Goal: Task Accomplishment & Management: Complete application form

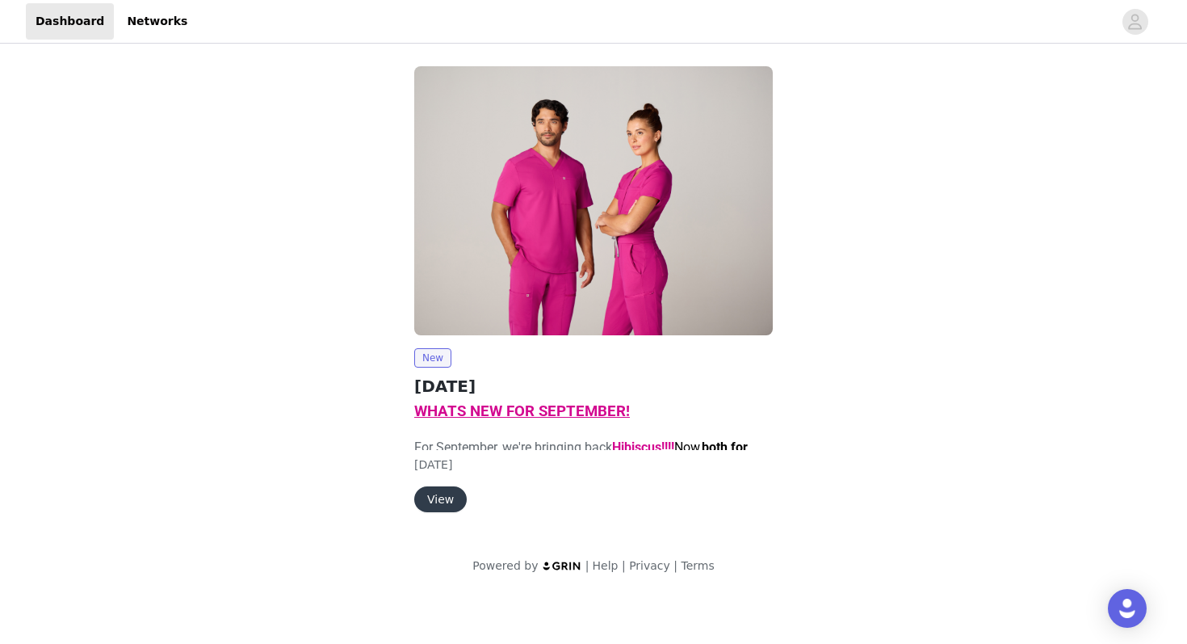
click at [439, 486] on button "View" at bounding box center [440, 499] width 53 height 26
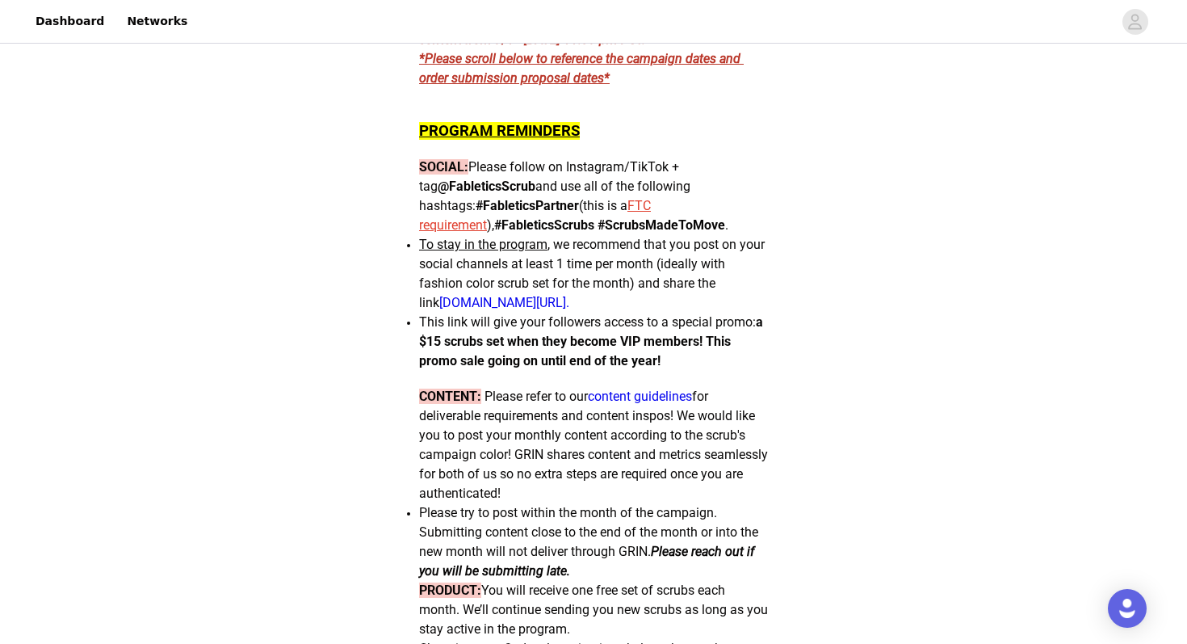
scroll to position [1351, 0]
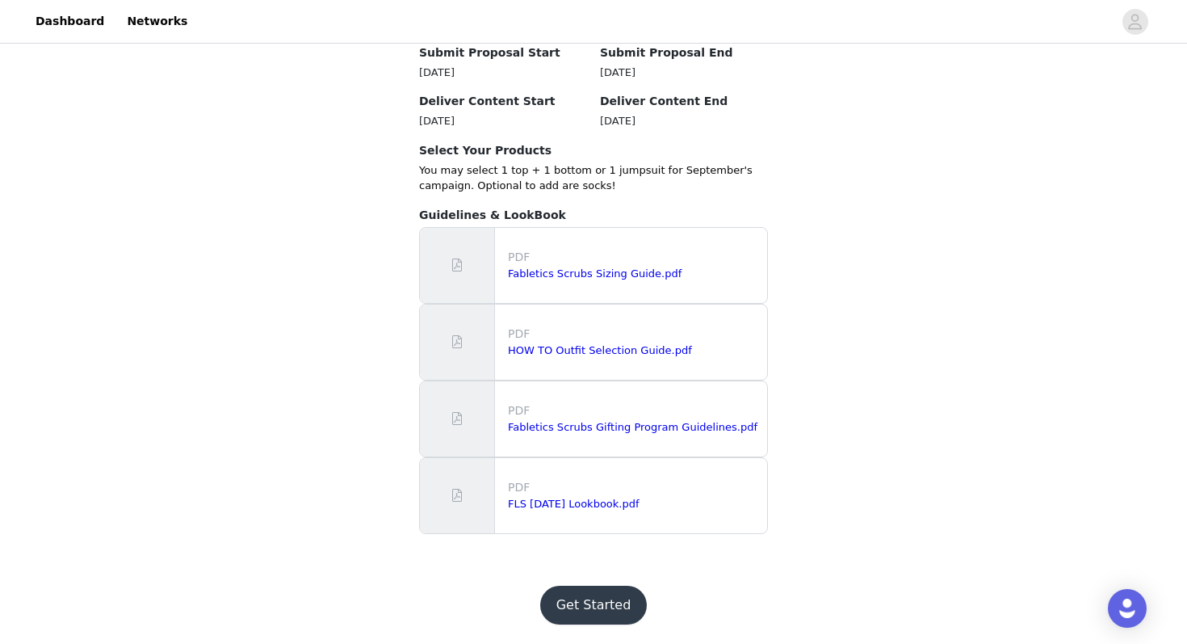
click at [588, 612] on button "Get Started" at bounding box center [593, 605] width 107 height 39
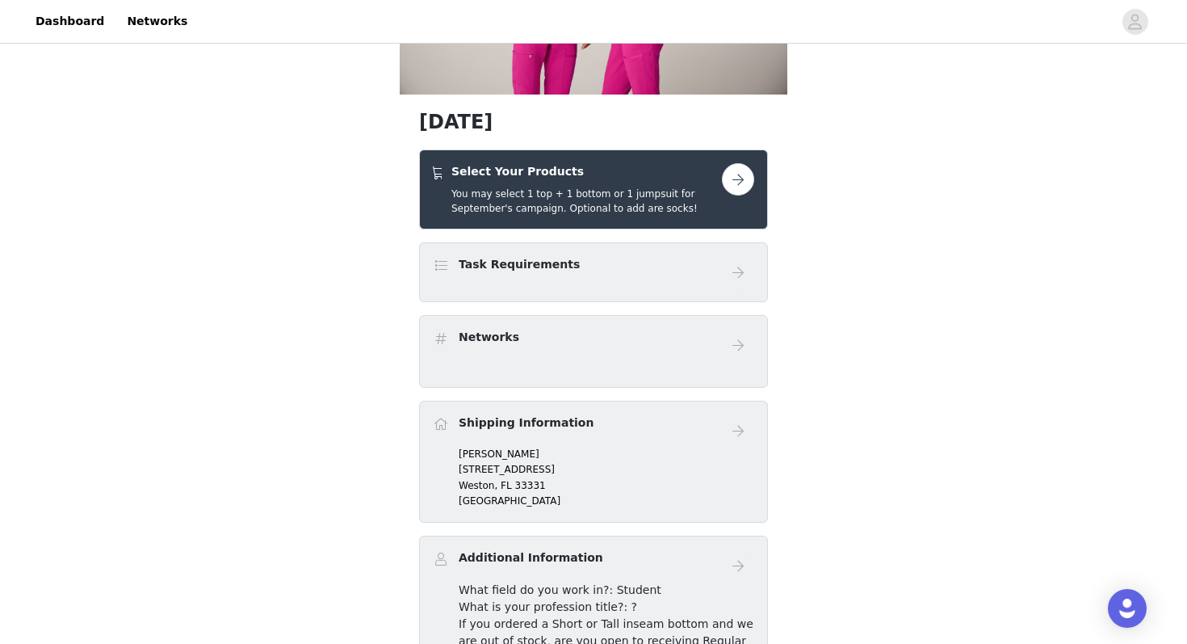
scroll to position [226, 0]
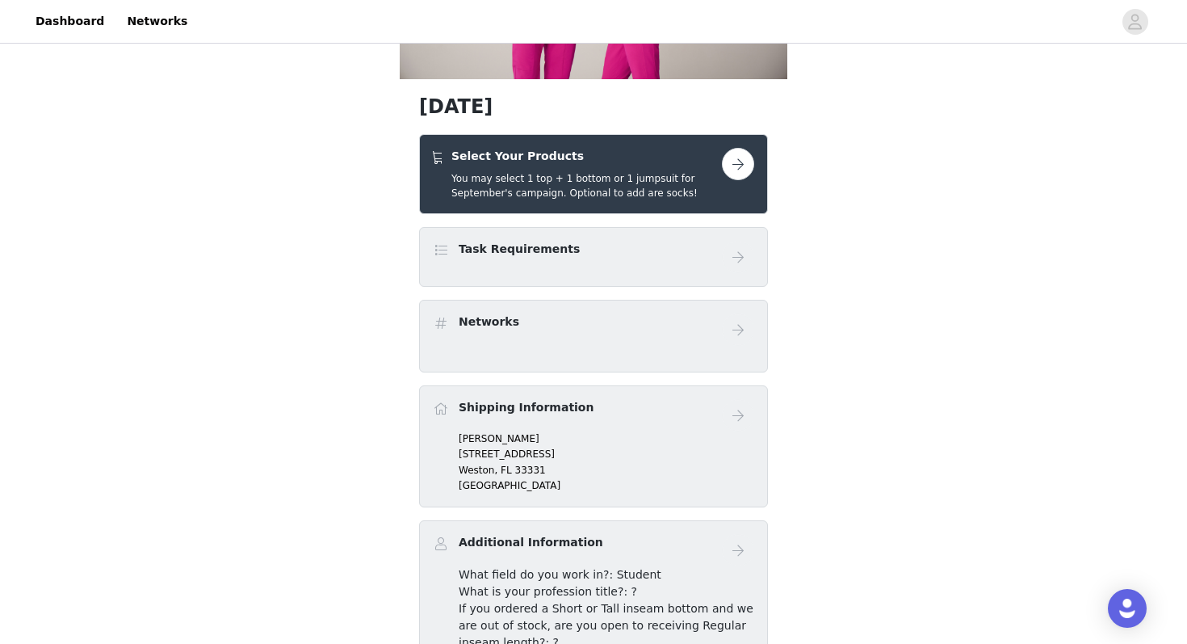
click at [616, 344] on div "Networks" at bounding box center [593, 329] width 321 height 32
click at [733, 167] on button "button" at bounding box center [738, 164] width 32 height 32
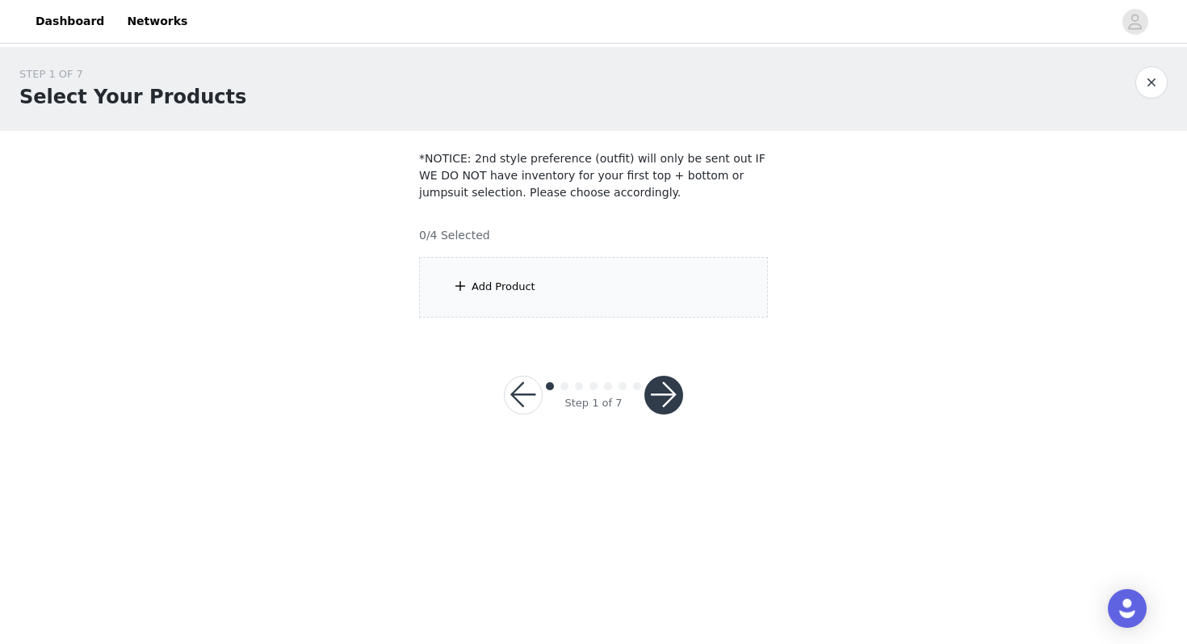
click at [490, 295] on div "Add Product" at bounding box center [593, 287] width 349 height 61
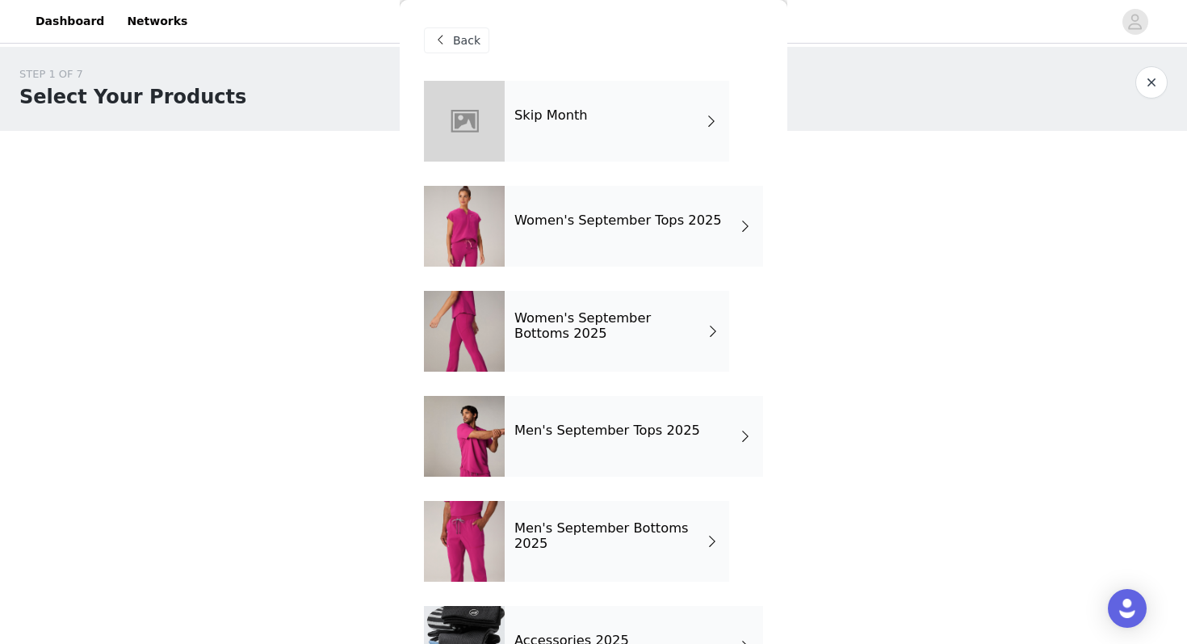
click at [268, 243] on div "STEP 1 OF 7 Select Your Products *NOTICE: 2nd style preference (outfit) will on…" at bounding box center [593, 192] width 1187 height 290
click at [451, 42] on div "Back" at bounding box center [456, 40] width 65 height 26
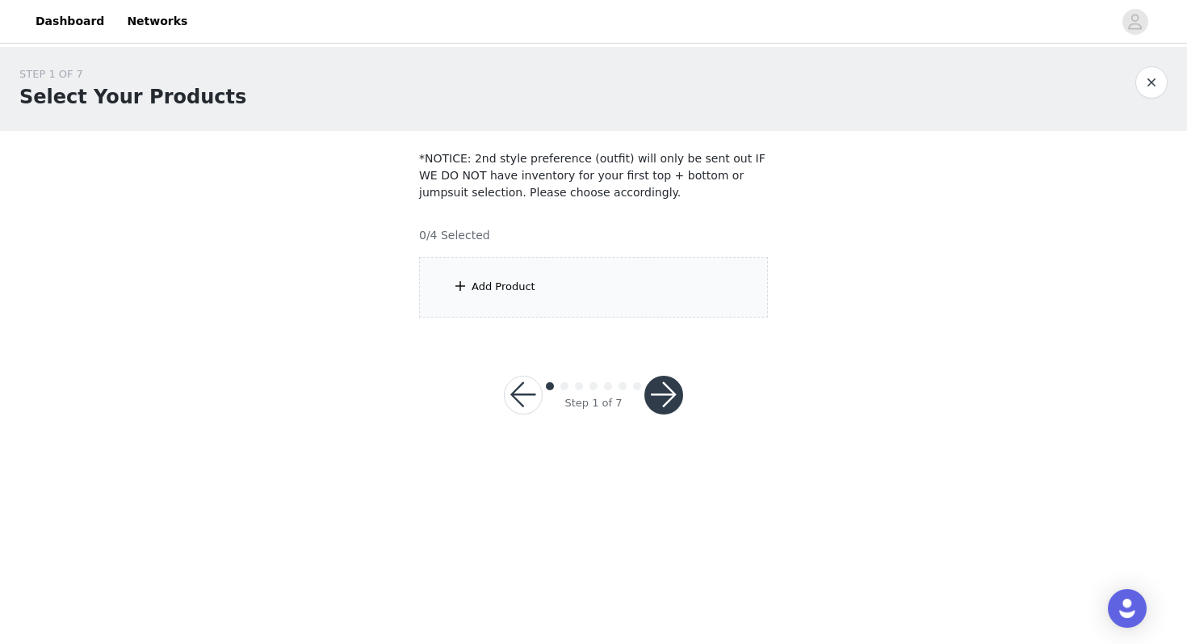
click at [473, 287] on div "Add Product" at bounding box center [504, 287] width 64 height 16
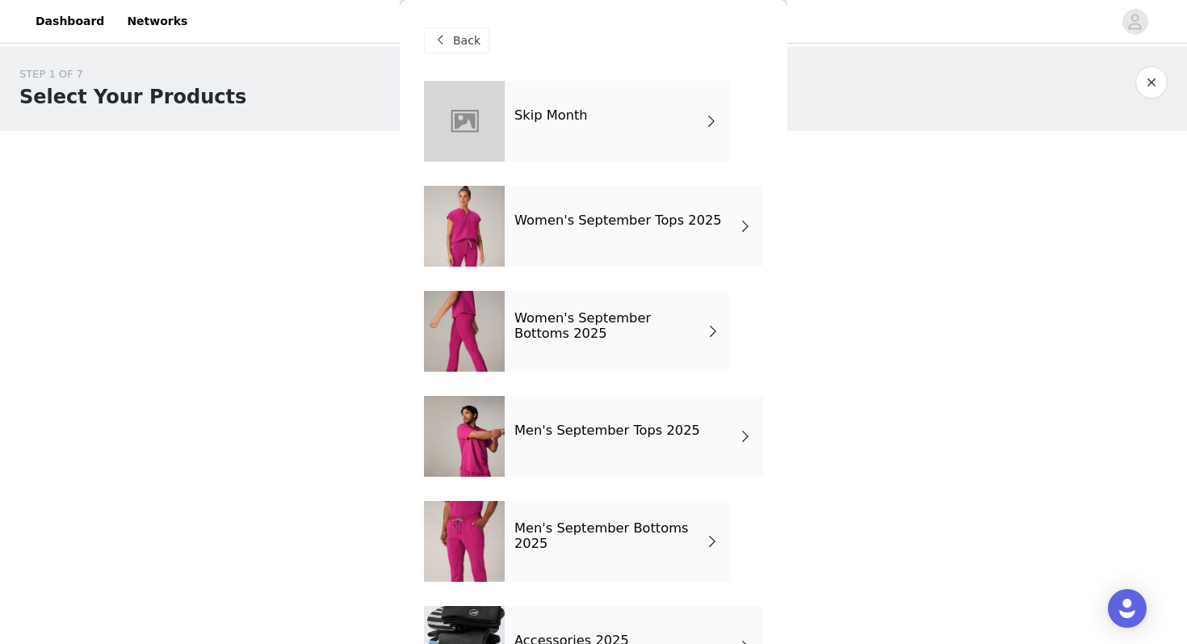
click at [607, 331] on h4 "Women's September Bottoms 2025" at bounding box center [611, 326] width 192 height 30
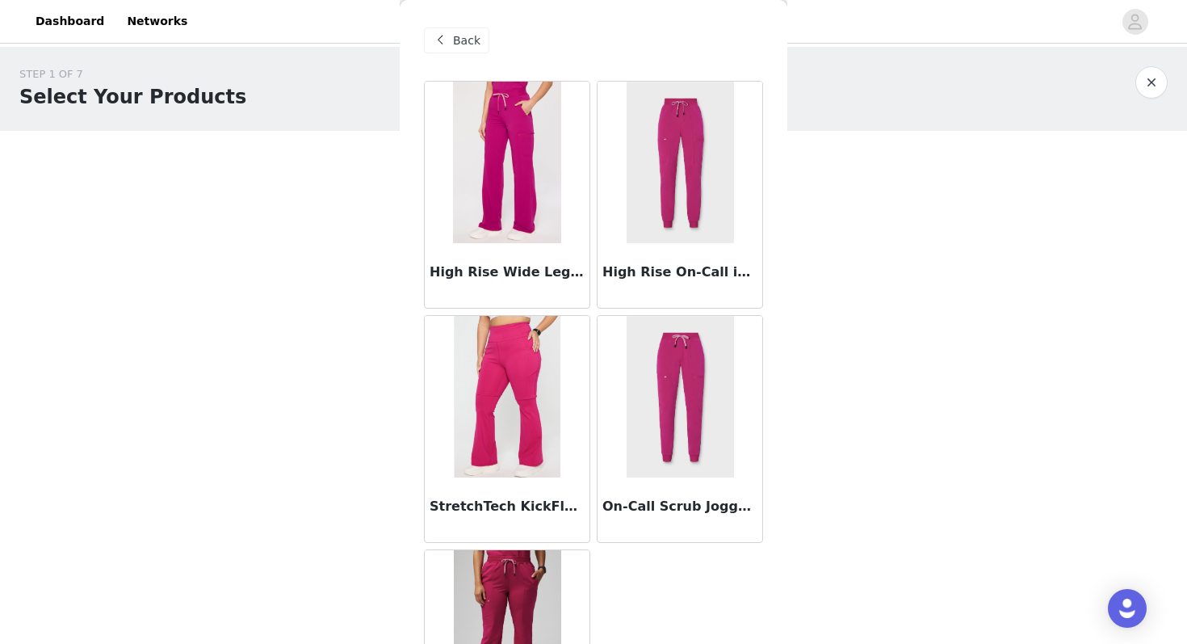
click at [512, 144] on img at bounding box center [506, 163] width 107 height 162
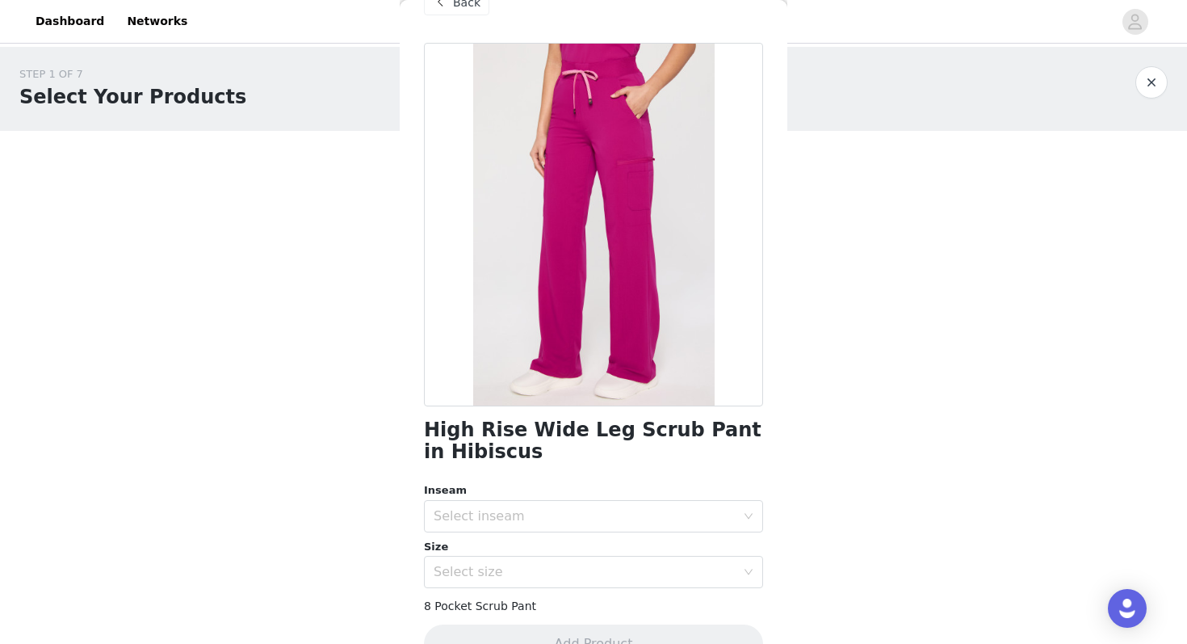
scroll to position [77, 0]
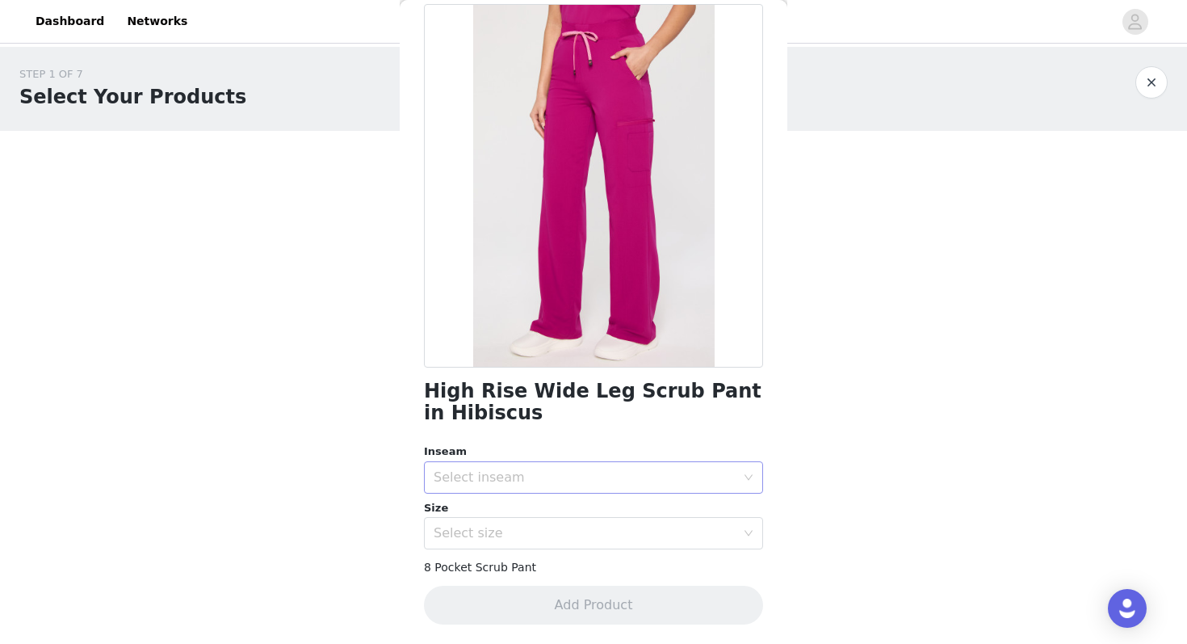
click at [500, 477] on div "Select inseam" at bounding box center [585, 477] width 302 height 16
click at [472, 540] on li "Regular" at bounding box center [593, 539] width 339 height 26
click at [497, 543] on div "Select size" at bounding box center [588, 533] width 309 height 31
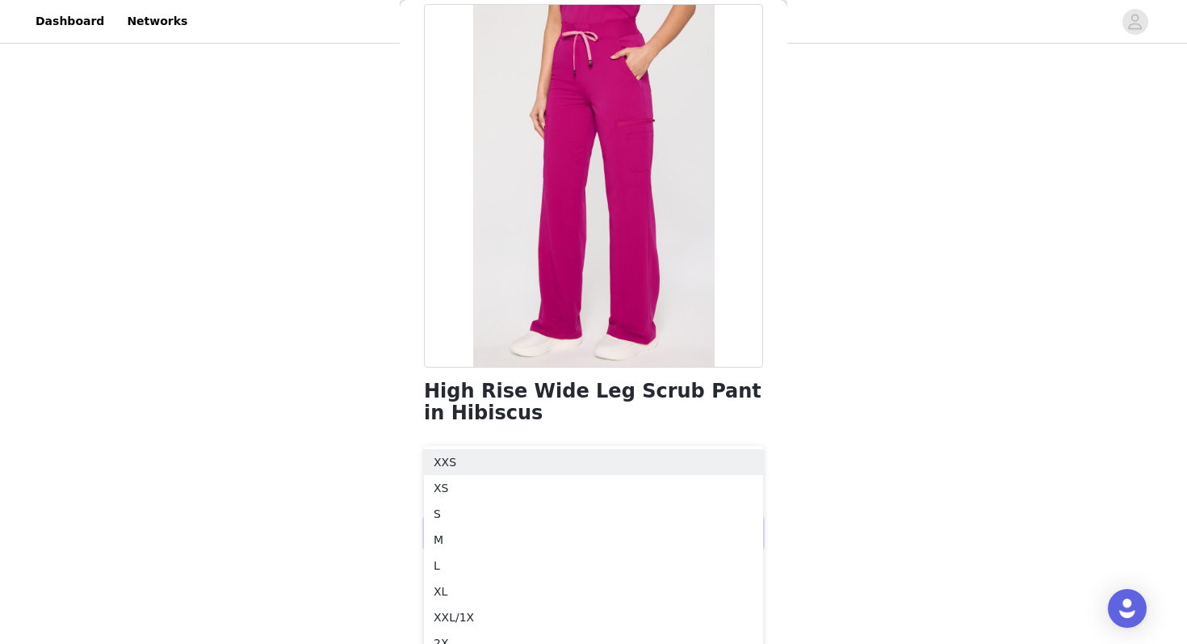
scroll to position [108, 0]
click at [448, 488] on li "XS" at bounding box center [593, 486] width 339 height 26
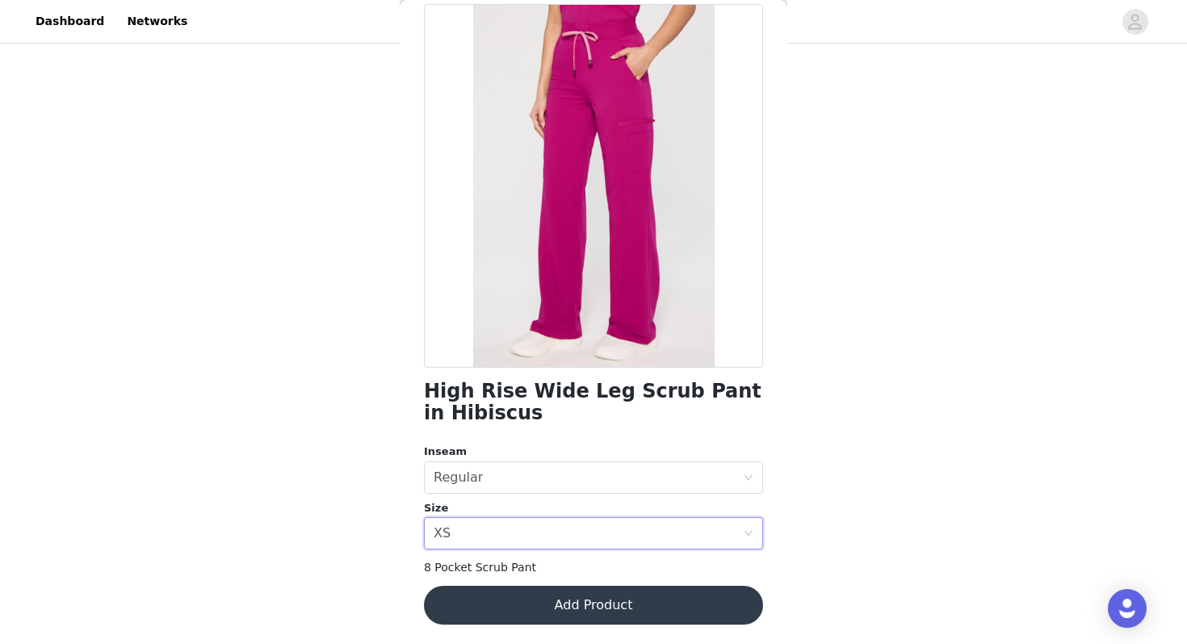
scroll to position [0, 0]
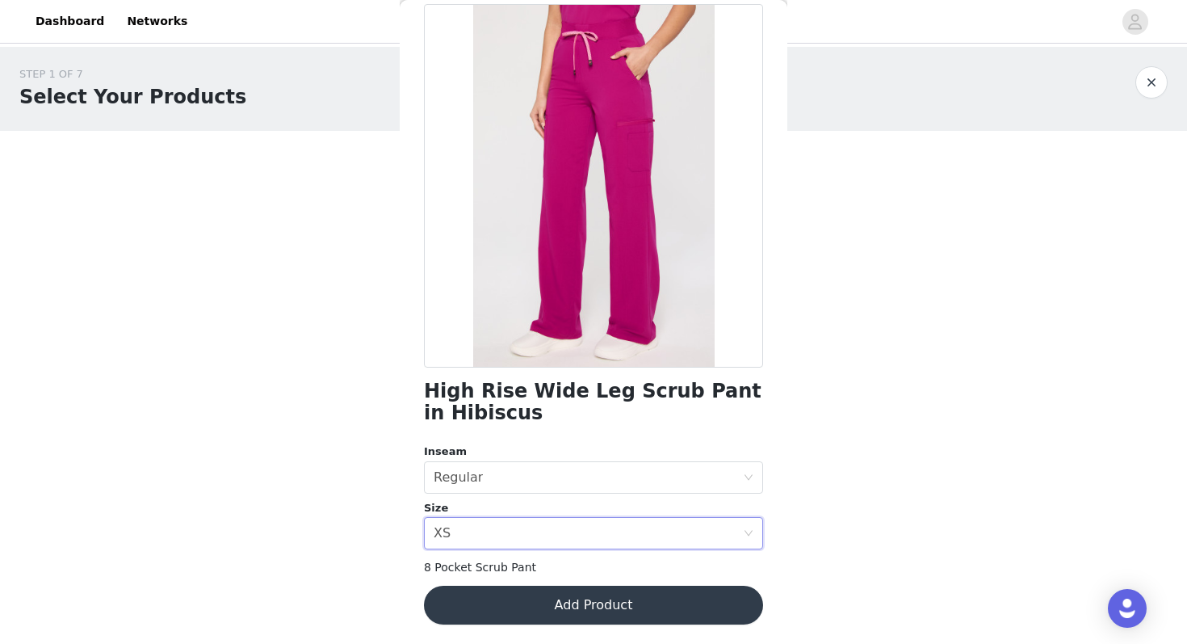
click at [565, 605] on button "Add Product" at bounding box center [593, 605] width 339 height 39
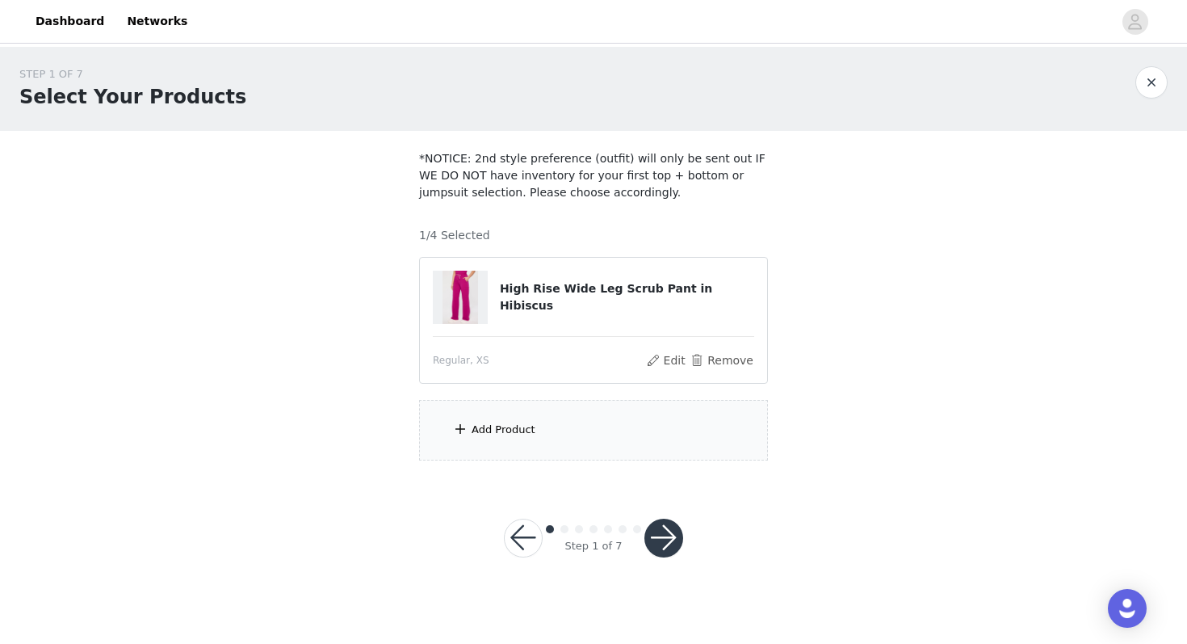
click at [520, 441] on div "Add Product" at bounding box center [593, 430] width 349 height 61
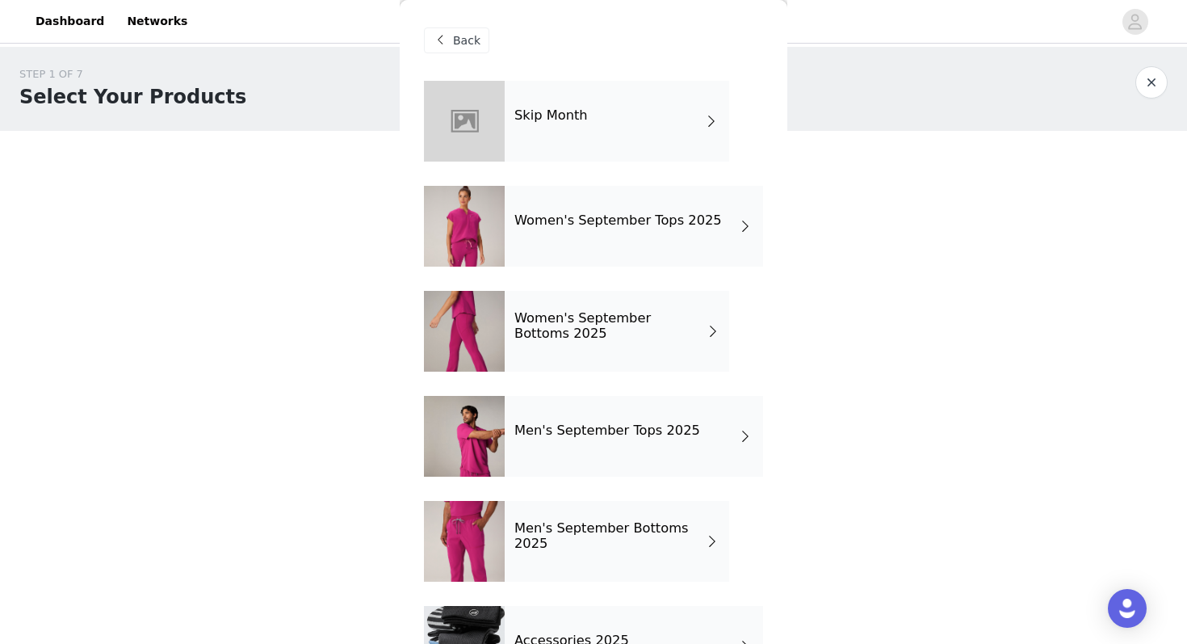
click at [532, 239] on div "Women's September Tops 2025" at bounding box center [634, 226] width 258 height 81
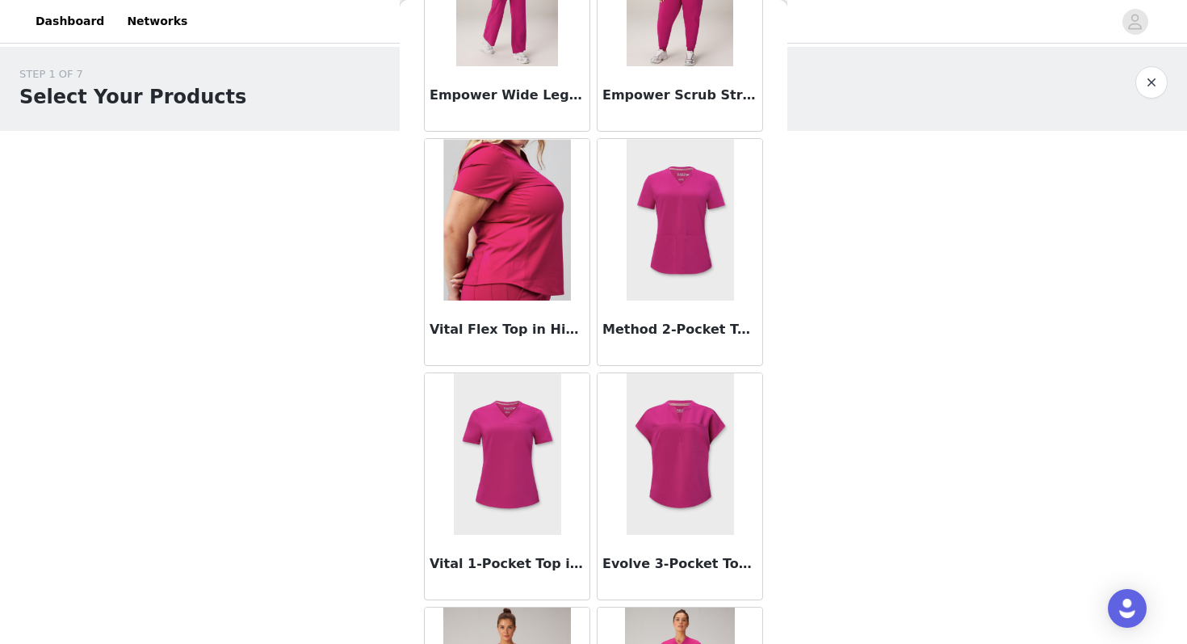
scroll to position [175, 0]
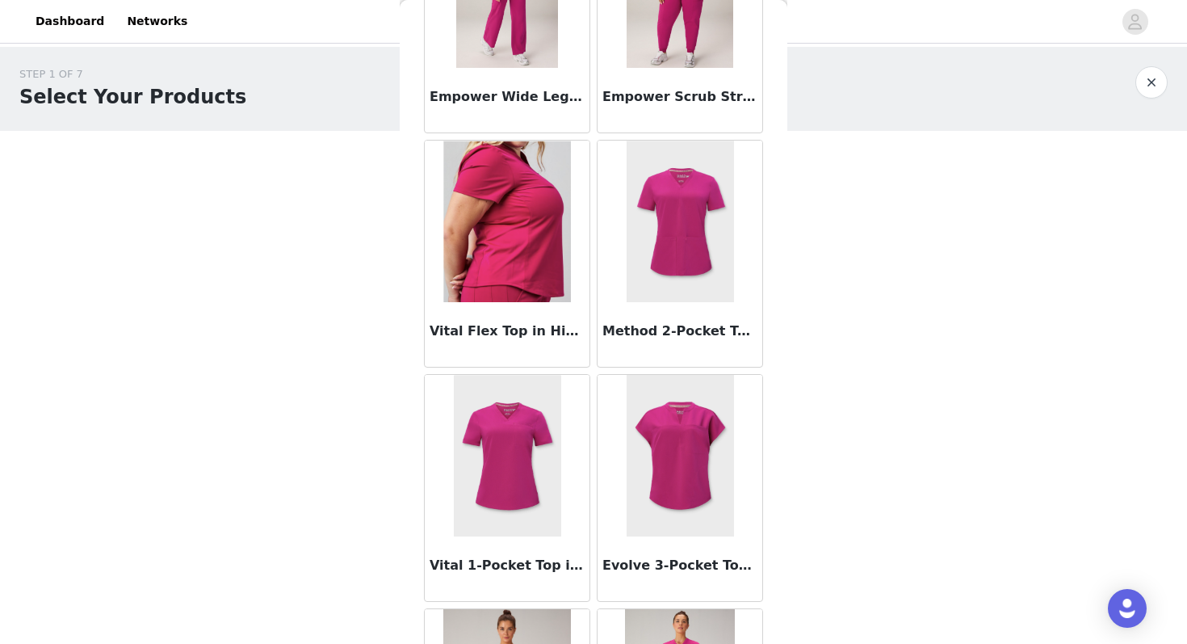
click at [674, 469] on img at bounding box center [680, 456] width 107 height 162
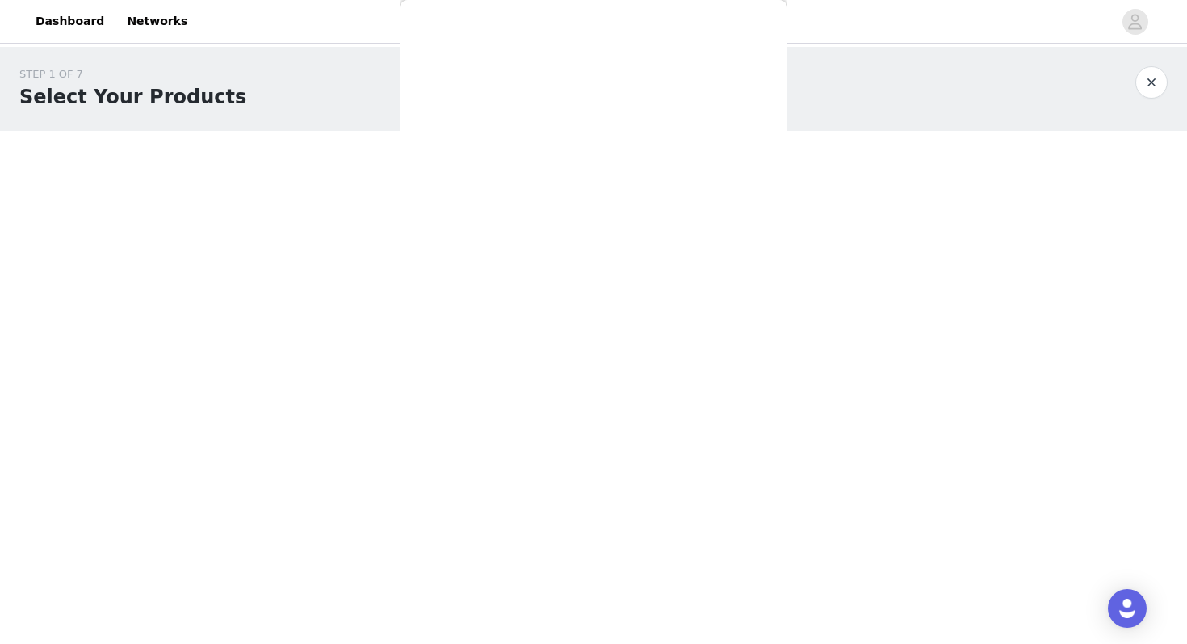
scroll to position [0, 0]
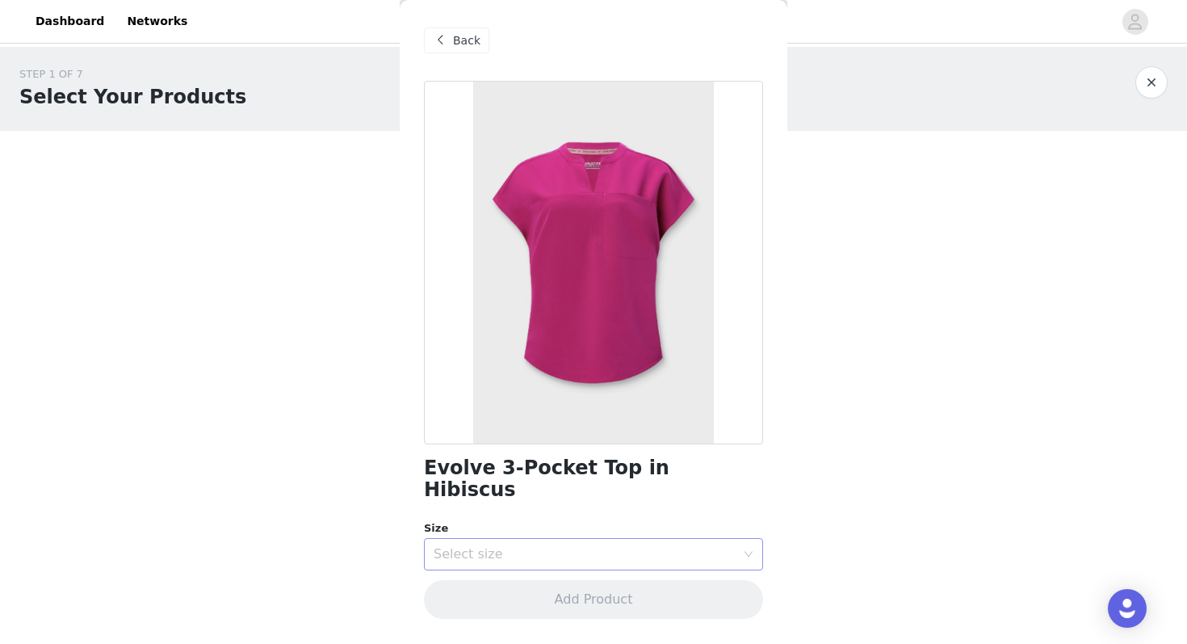
click at [583, 546] on div "Select size" at bounding box center [585, 554] width 302 height 16
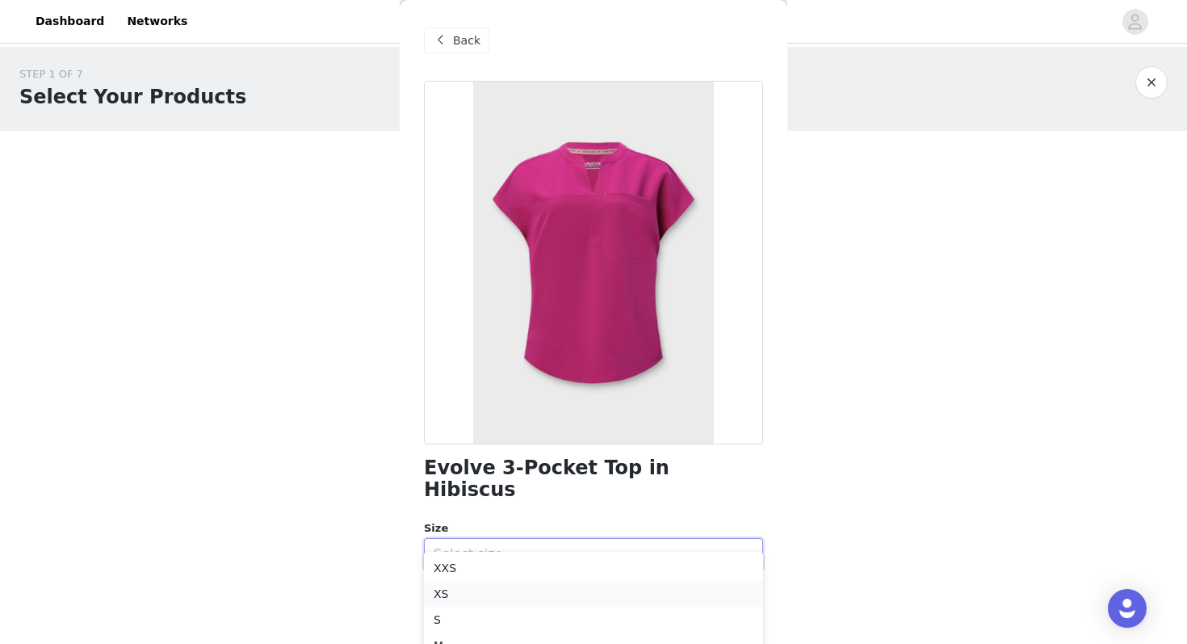
click at [468, 595] on li "XS" at bounding box center [593, 594] width 339 height 26
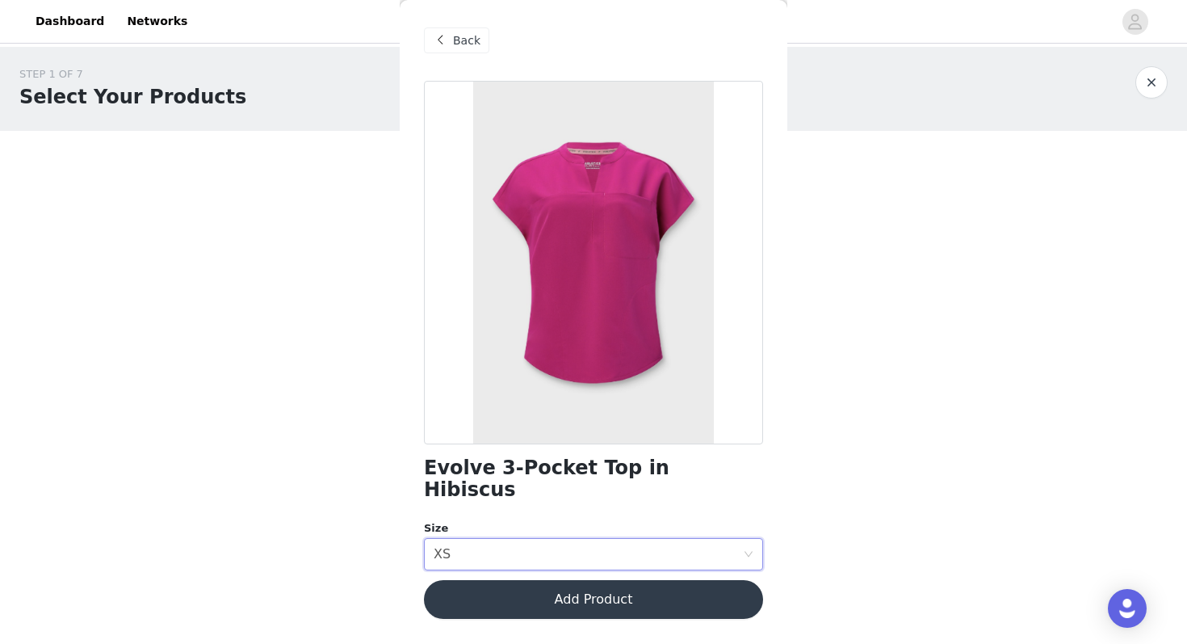
click at [537, 587] on button "Add Product" at bounding box center [593, 599] width 339 height 39
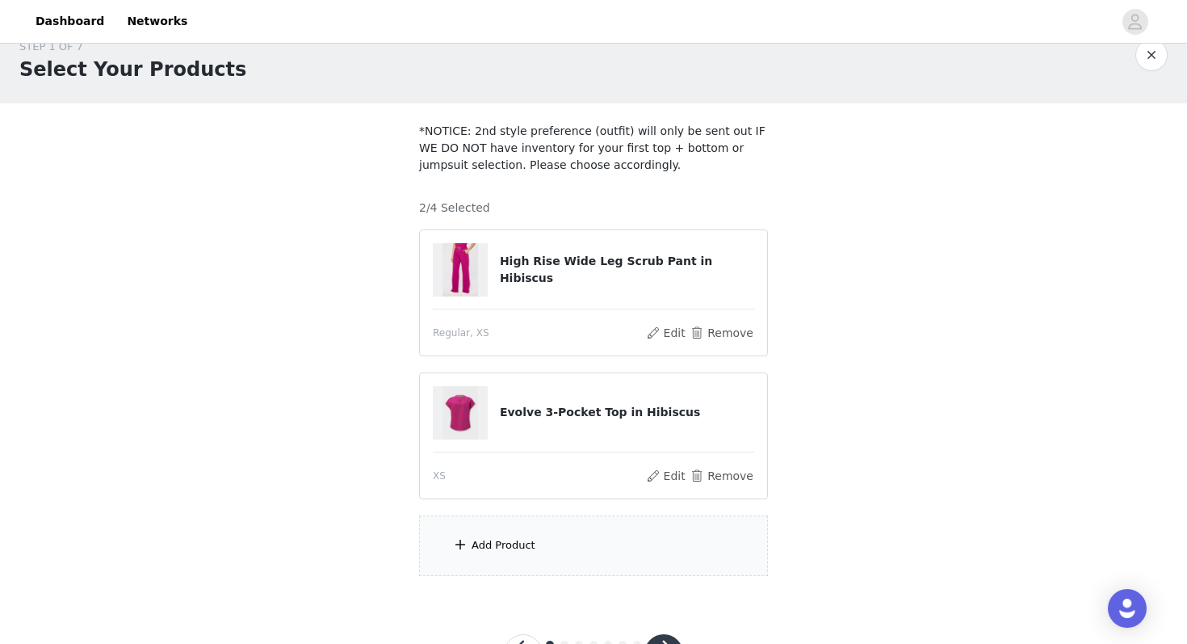
scroll to position [28, 0]
click at [522, 553] on div "Add Product" at bounding box center [593, 545] width 349 height 61
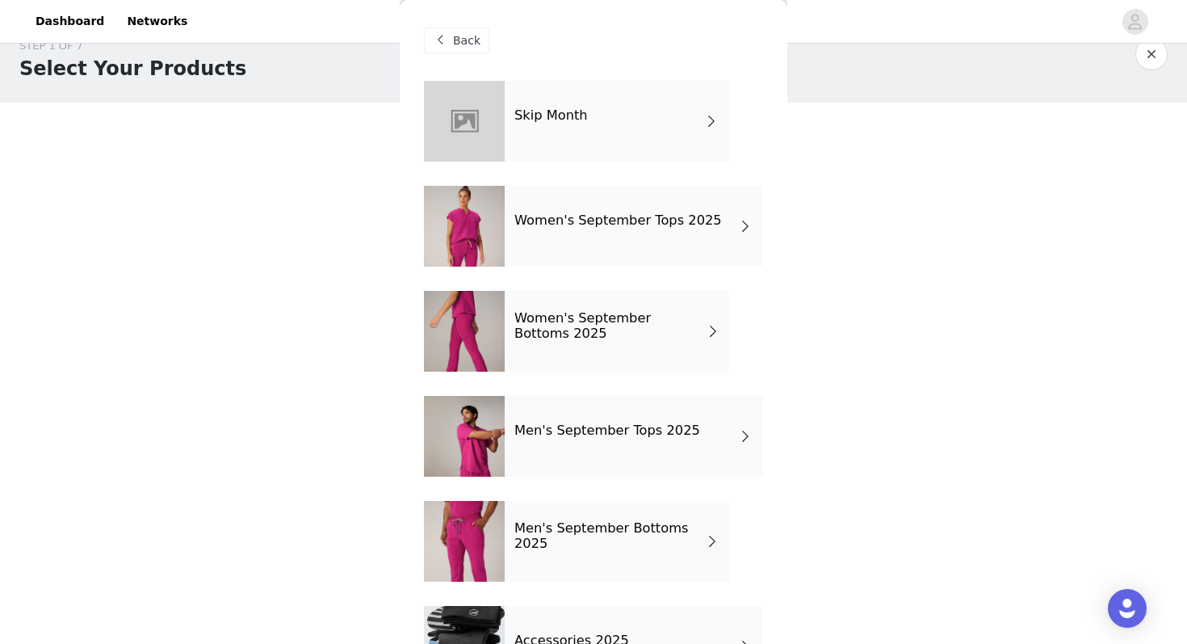
click at [569, 330] on h4 "Women's September Bottoms 2025" at bounding box center [611, 326] width 192 height 30
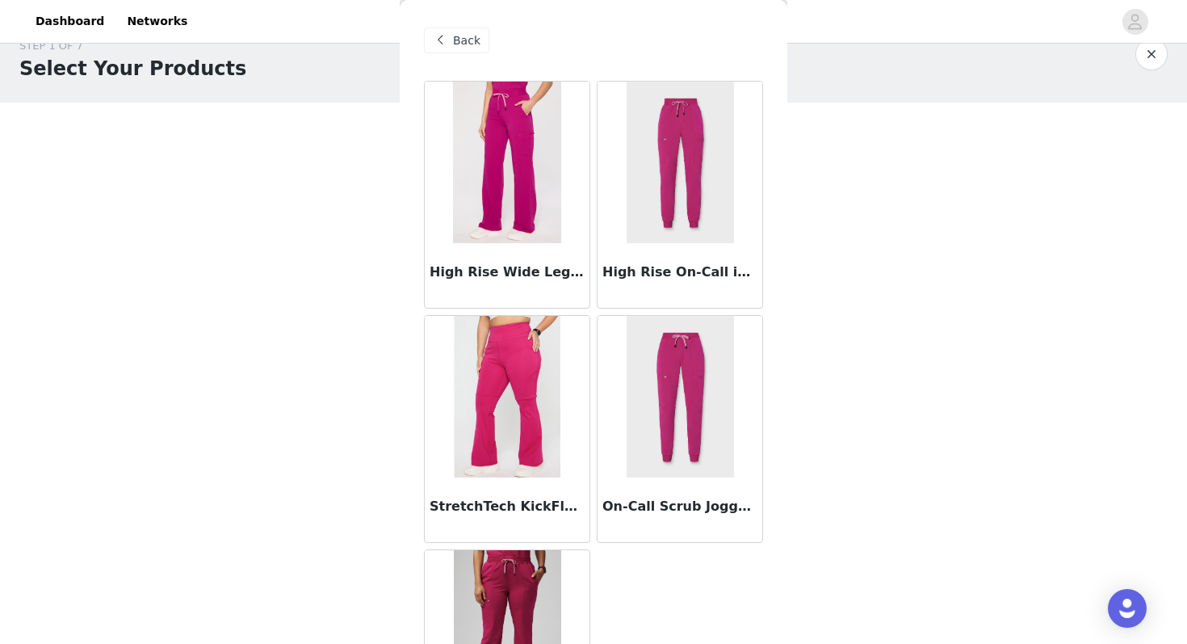
scroll to position [34, 0]
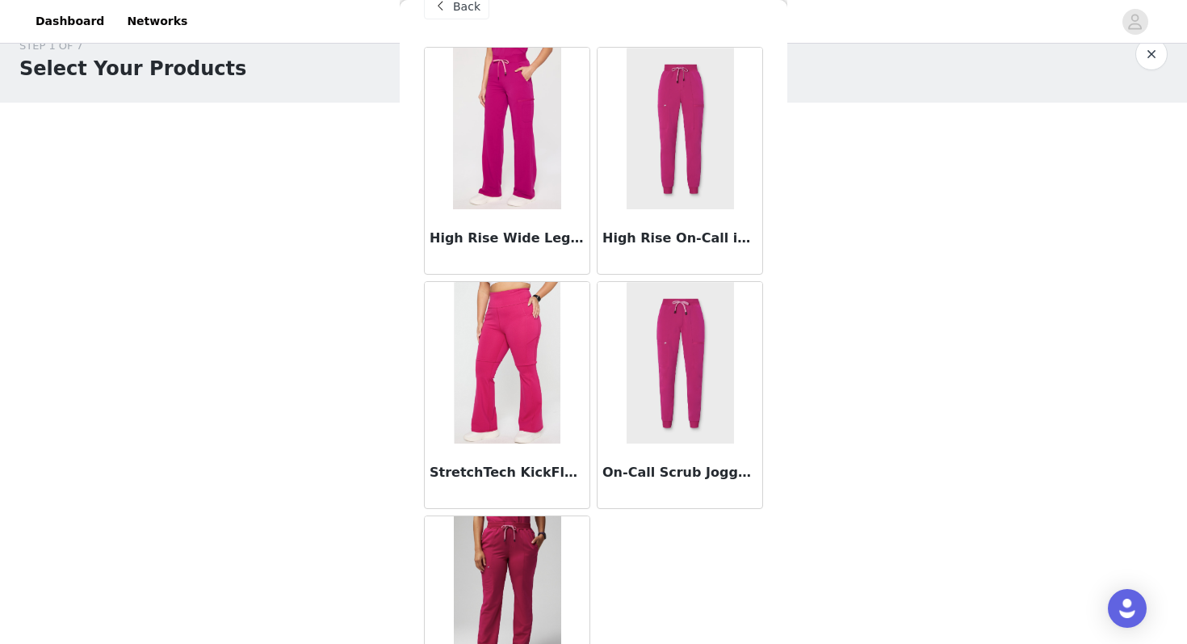
click at [671, 404] on img at bounding box center [680, 363] width 107 height 162
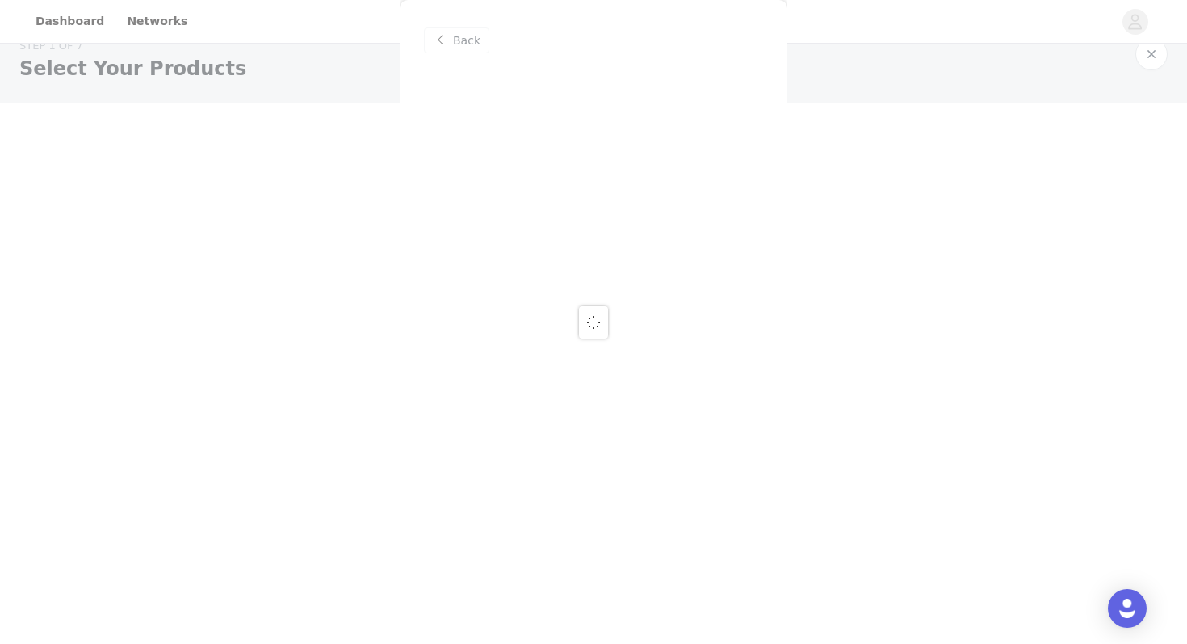
scroll to position [0, 0]
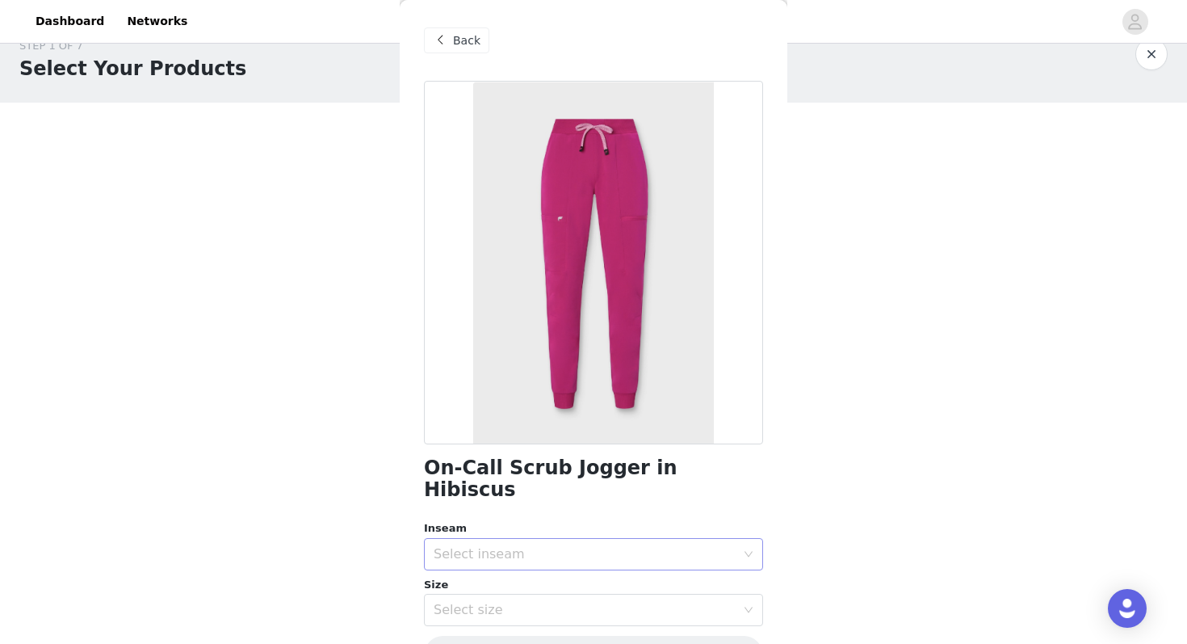
click at [473, 546] on div "Select inseam" at bounding box center [585, 554] width 302 height 16
click at [439, 595] on li "Regular" at bounding box center [593, 594] width 339 height 26
click at [476, 602] on div "Select size" at bounding box center [585, 610] width 302 height 16
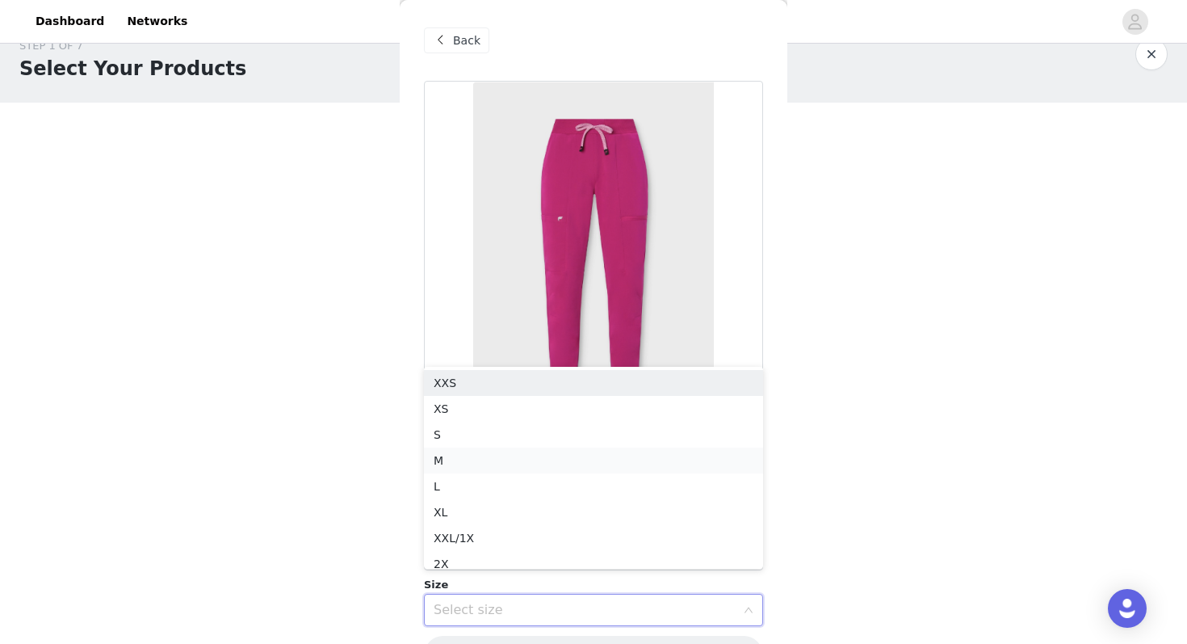
scroll to position [8, 0]
click at [454, 401] on li "XS" at bounding box center [593, 401] width 339 height 26
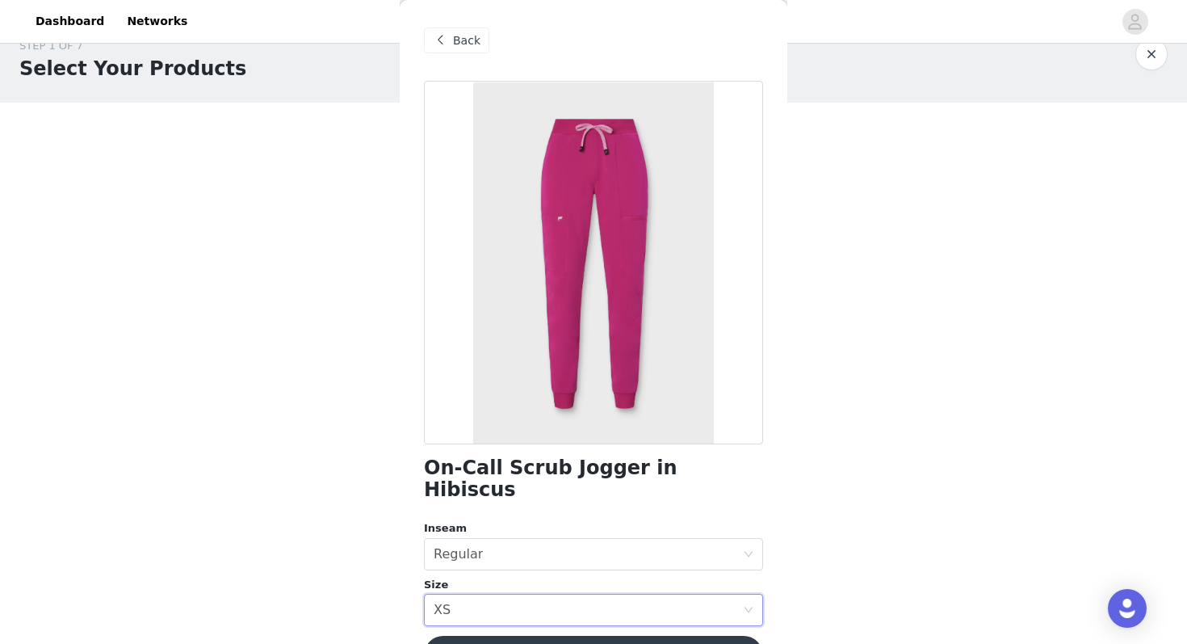
click at [540, 636] on button "Add Product" at bounding box center [593, 655] width 339 height 39
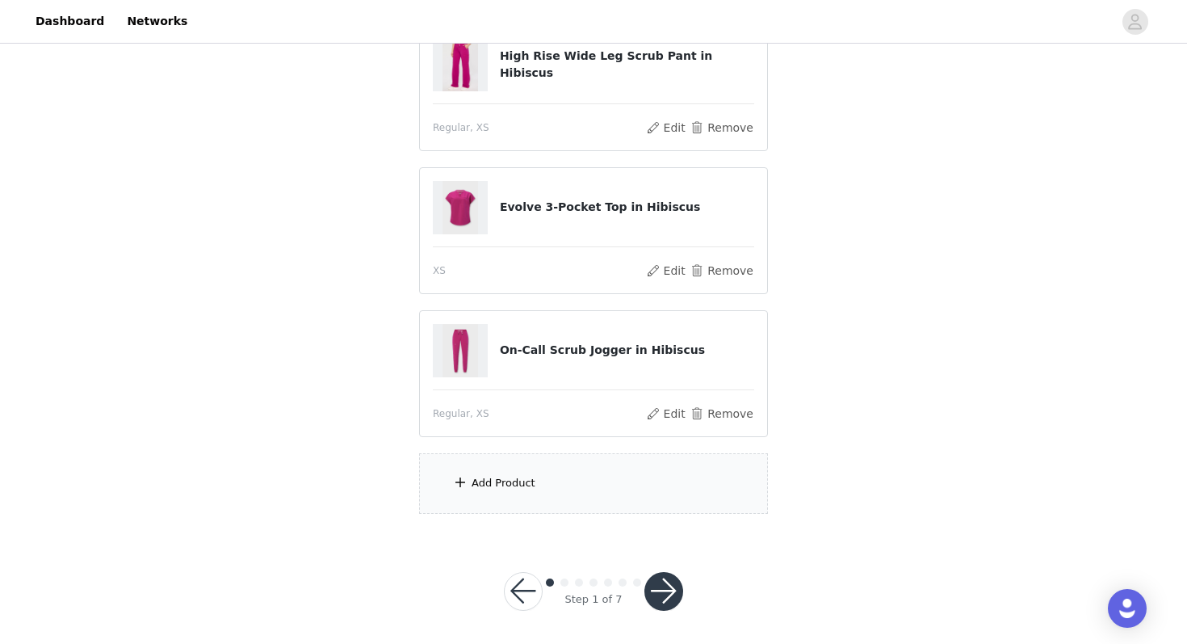
scroll to position [237, 0]
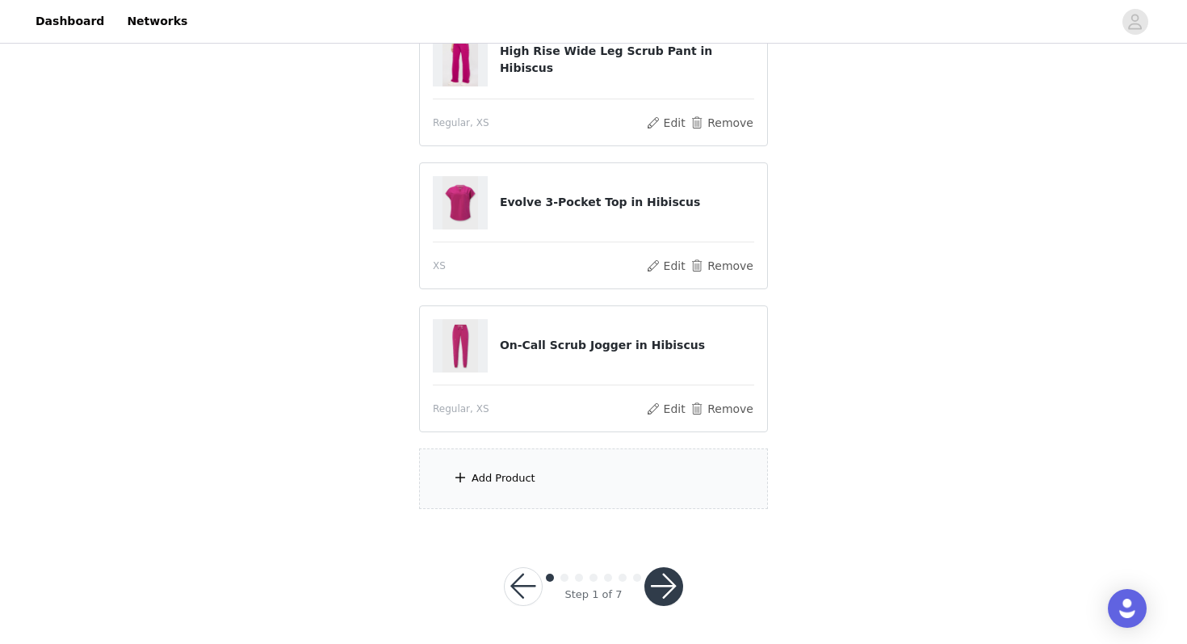
click at [503, 471] on div "Add Product" at bounding box center [504, 478] width 64 height 16
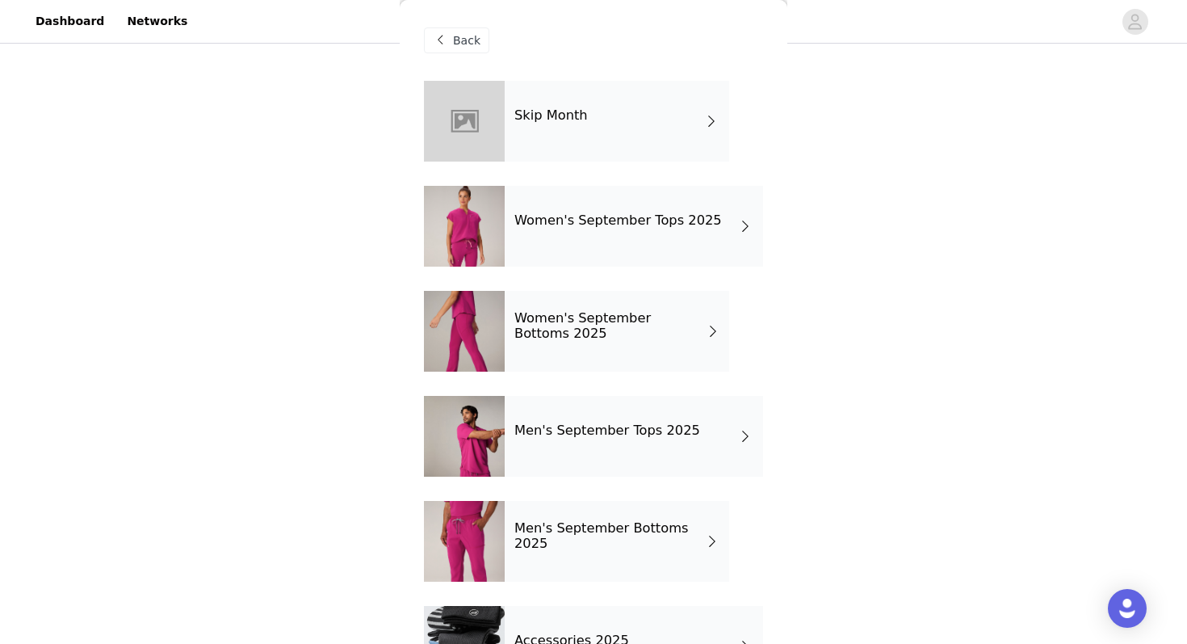
click at [569, 224] on h4 "Women's September Tops 2025" at bounding box center [619, 220] width 208 height 15
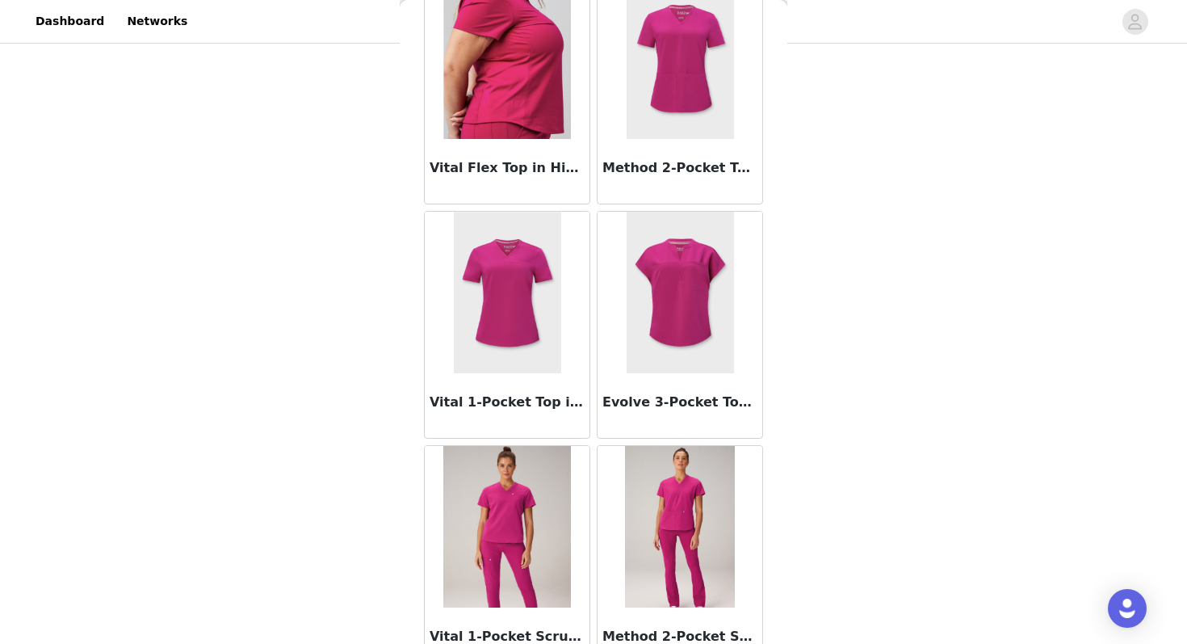
scroll to position [335, 0]
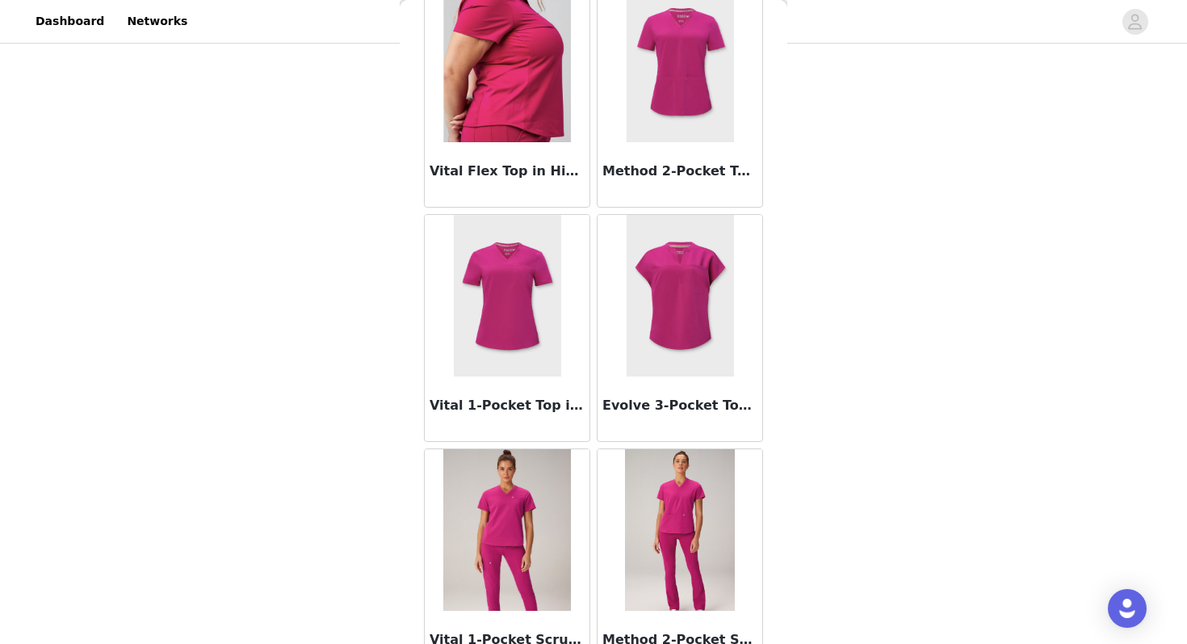
click at [674, 106] on img at bounding box center [680, 62] width 107 height 162
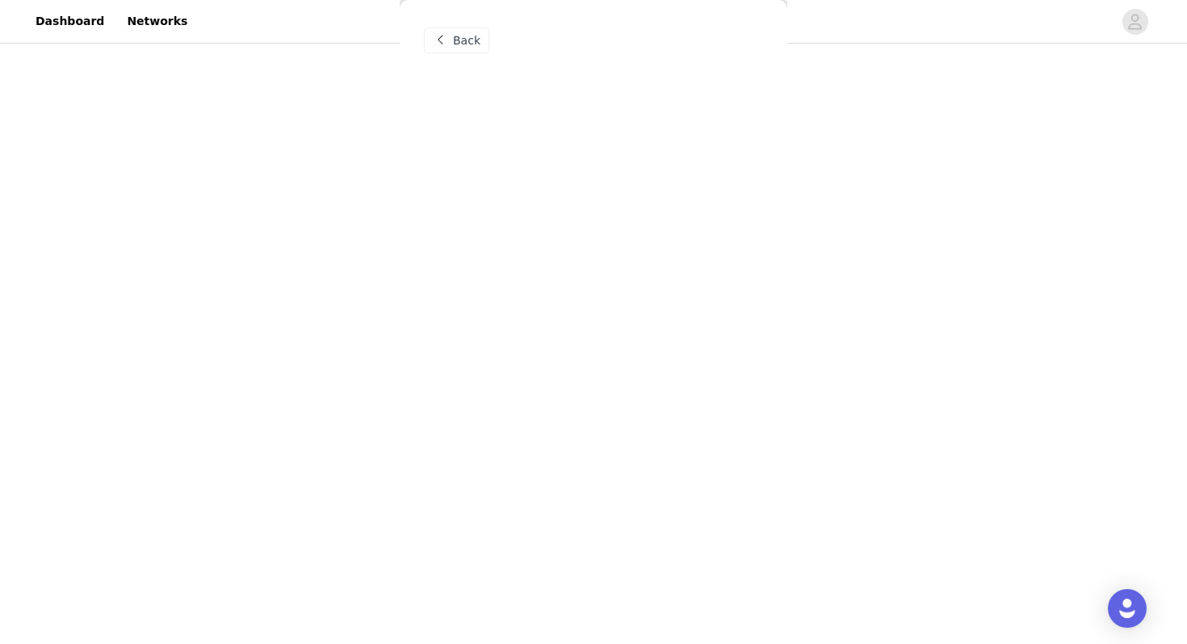
scroll to position [0, 0]
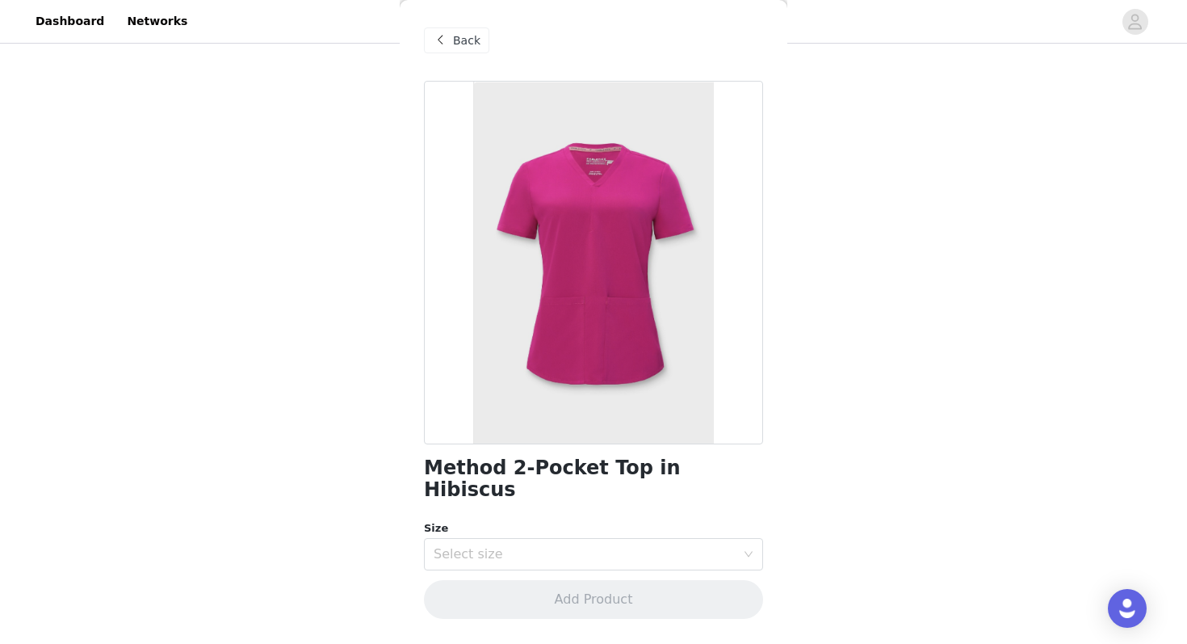
click at [445, 40] on span at bounding box center [440, 40] width 19 height 19
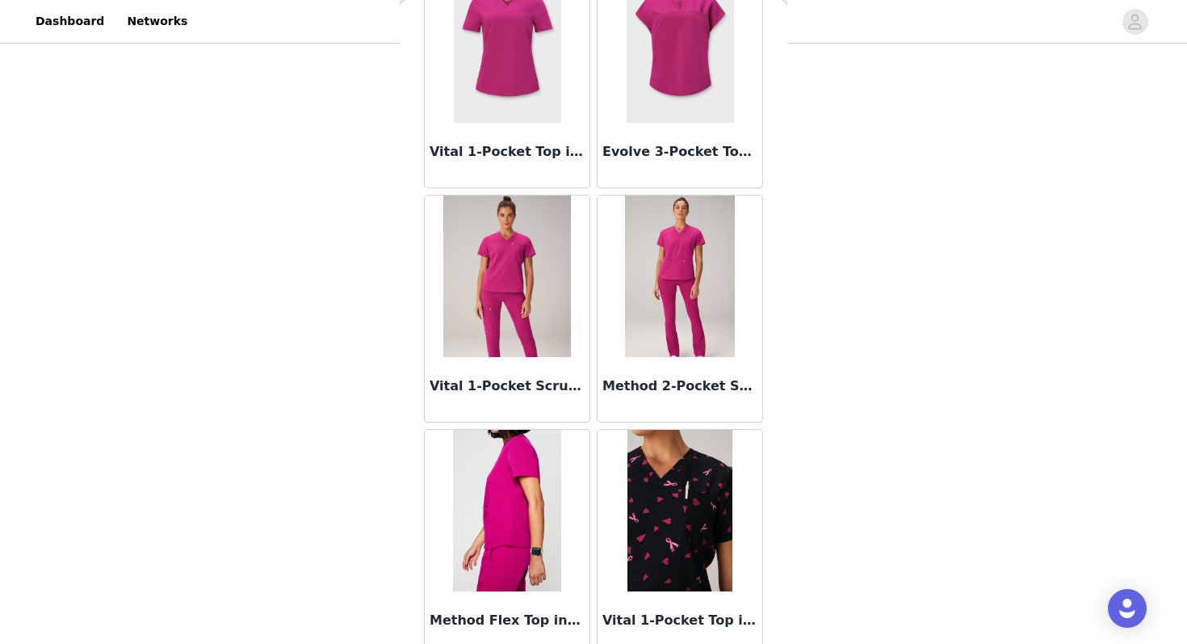
scroll to position [605, 0]
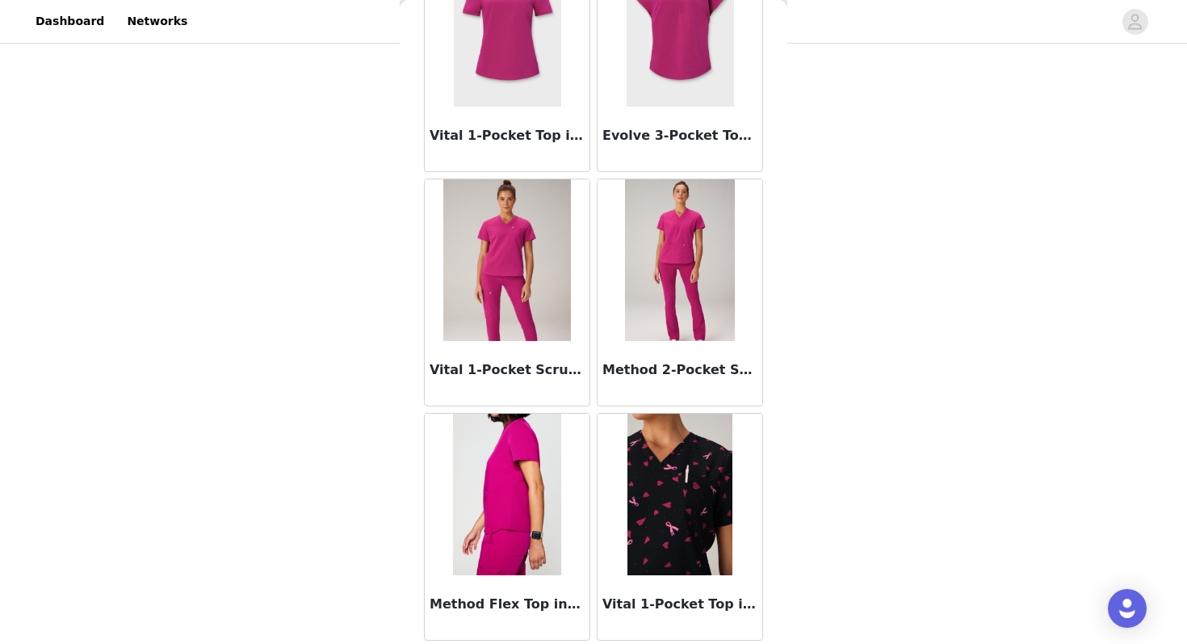
click at [503, 260] on img at bounding box center [507, 260] width 128 height 162
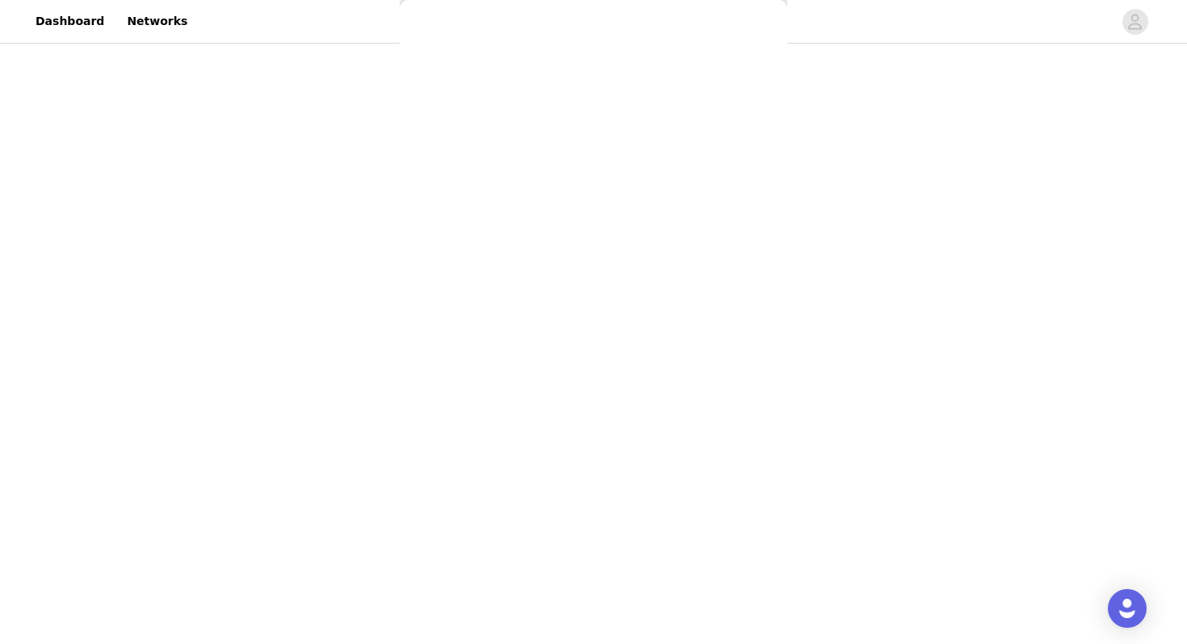
scroll to position [0, 0]
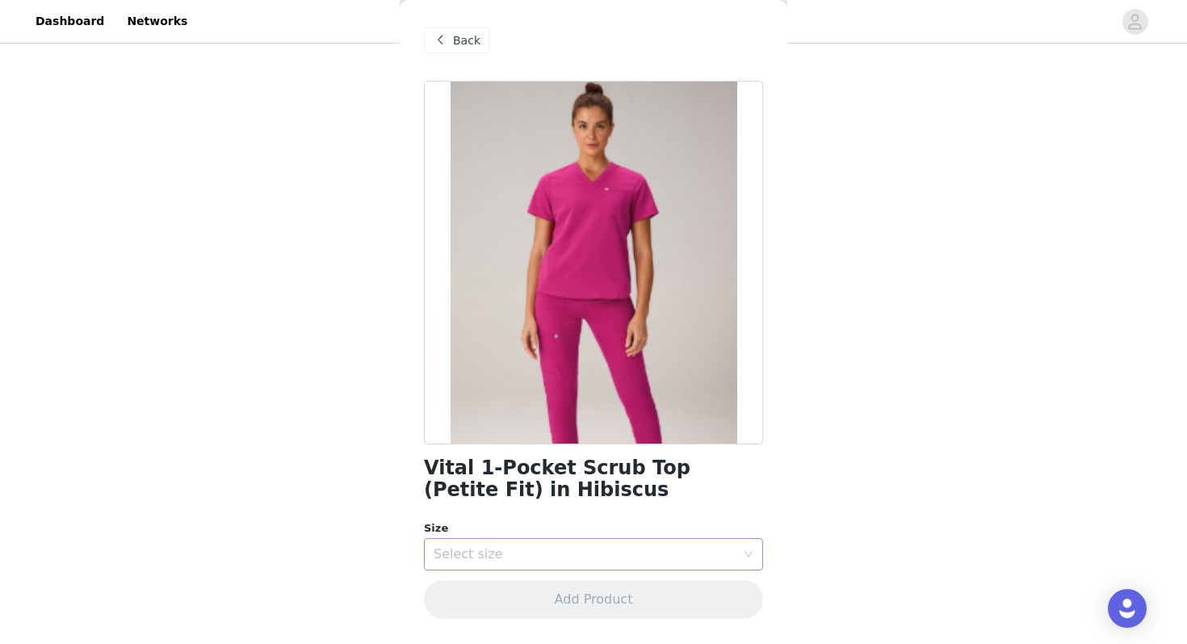
click at [487, 561] on div "Select size" at bounding box center [585, 554] width 302 height 16
click at [368, 465] on div "STEP 1 OF 7 Select Your Products *NOTICE: 2nd style preference (outfit) will on…" at bounding box center [593, 168] width 1187 height 719
click at [453, 44] on span "Back" at bounding box center [466, 40] width 27 height 17
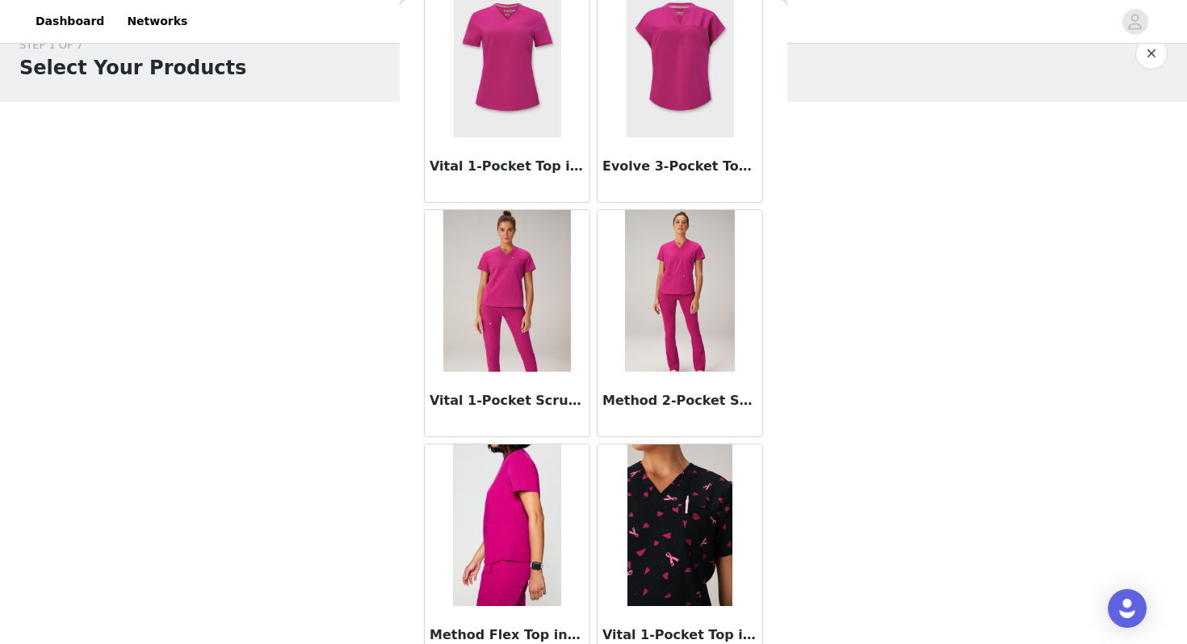
scroll to position [600, 0]
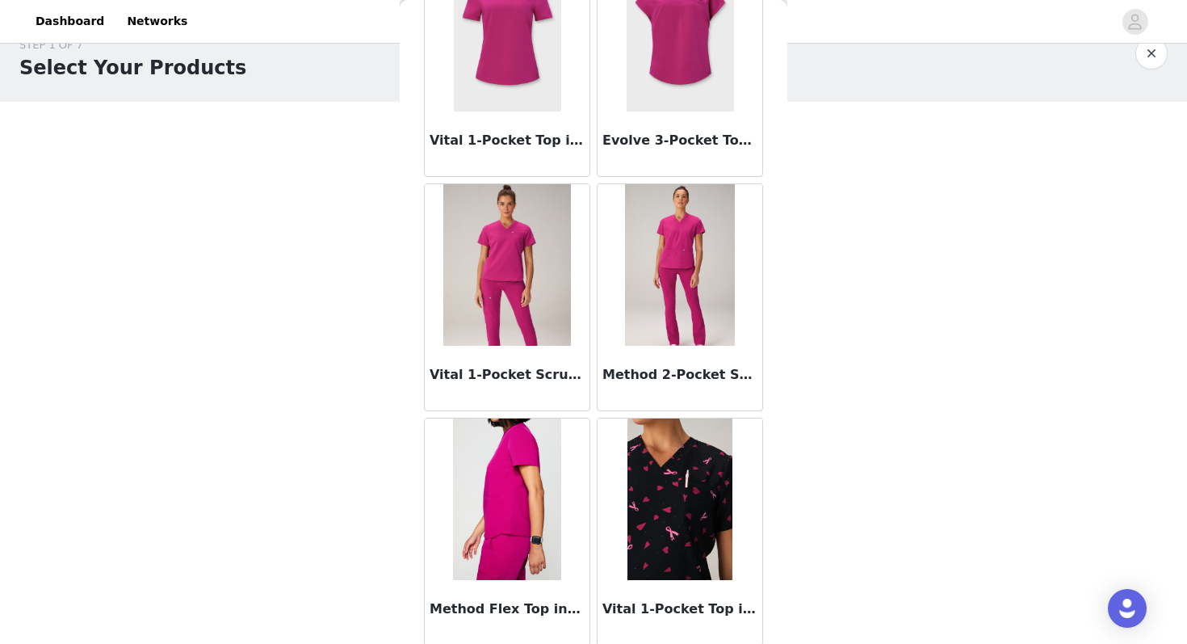
click at [523, 67] on img at bounding box center [507, 31] width 107 height 162
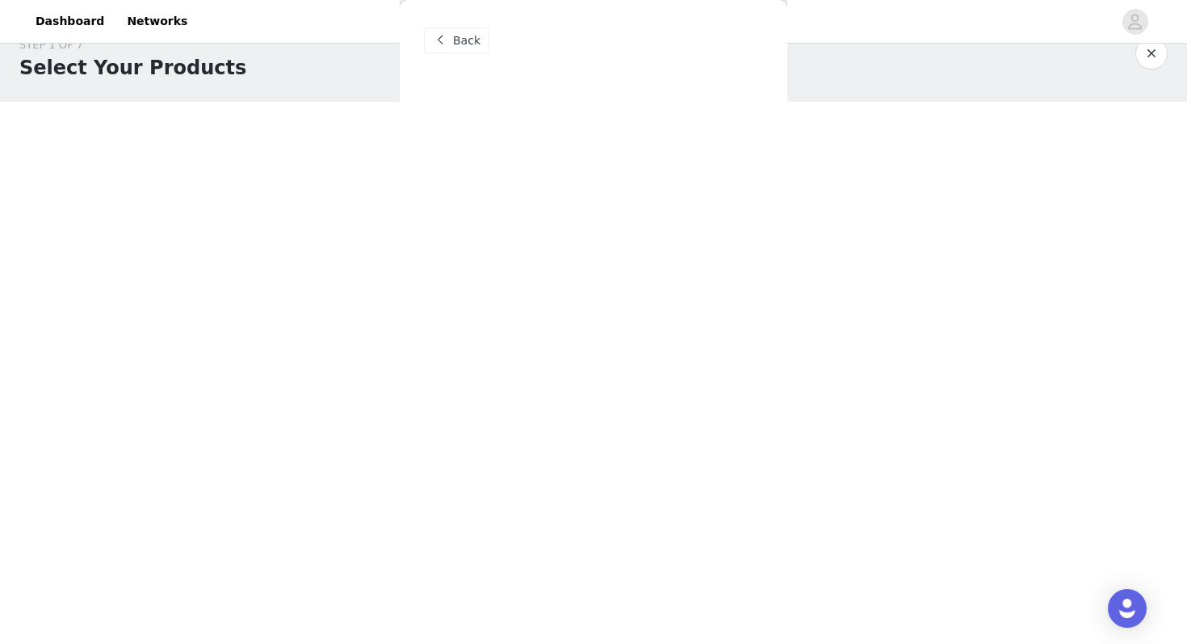
scroll to position [0, 0]
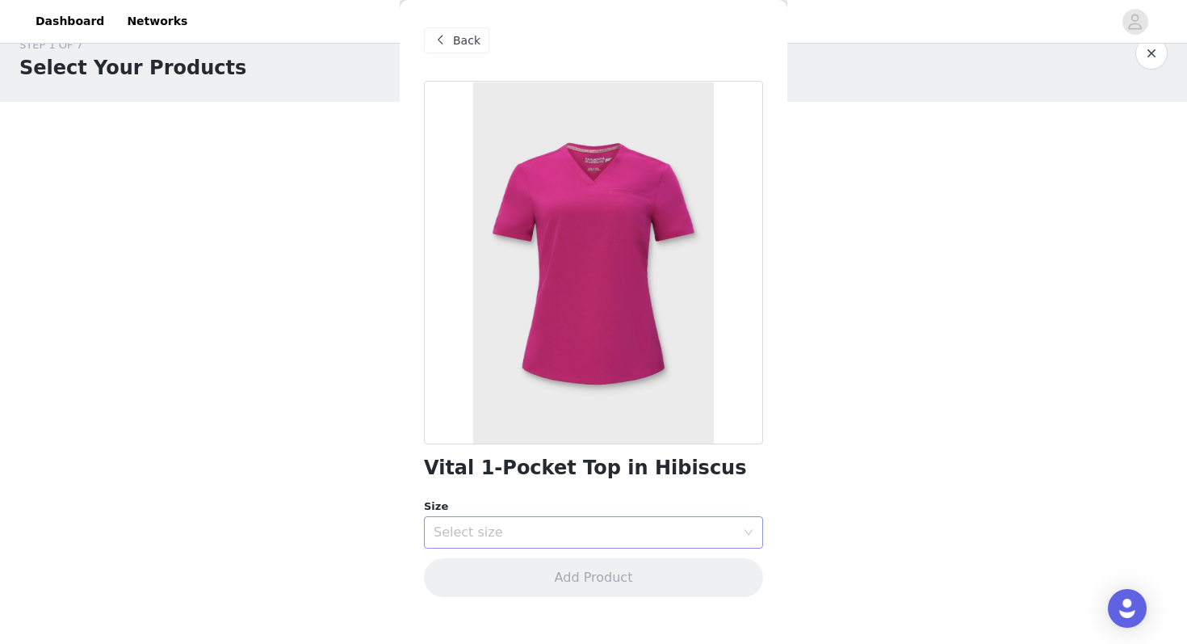
click at [490, 529] on div "Select size" at bounding box center [585, 532] width 302 height 16
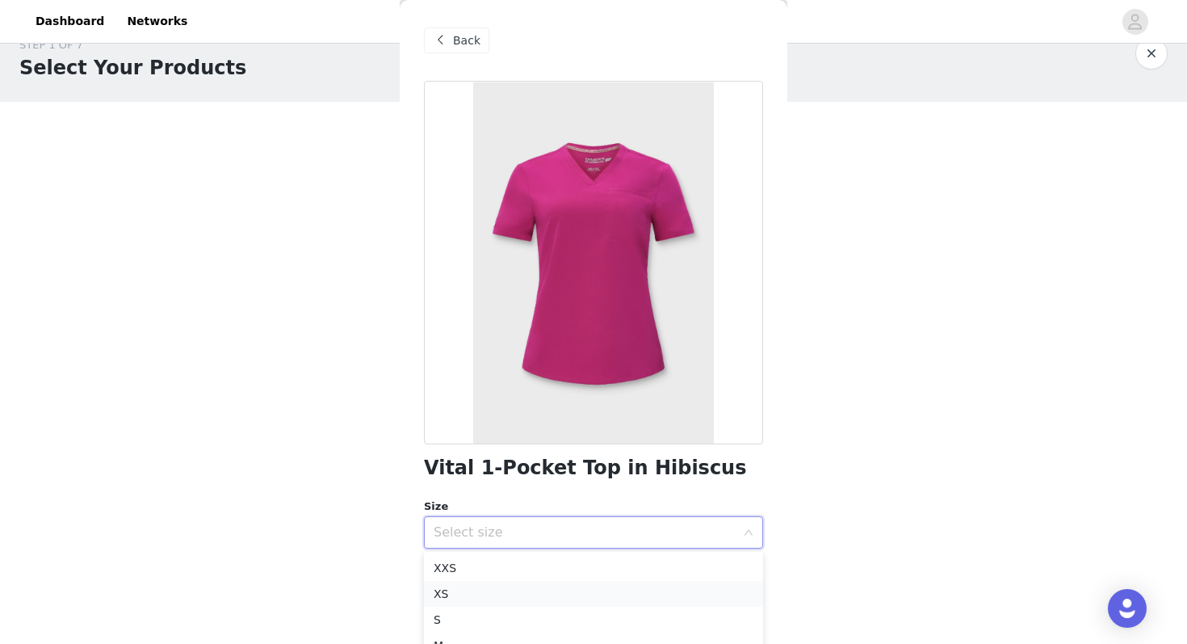
click at [451, 599] on li "XS" at bounding box center [593, 594] width 339 height 26
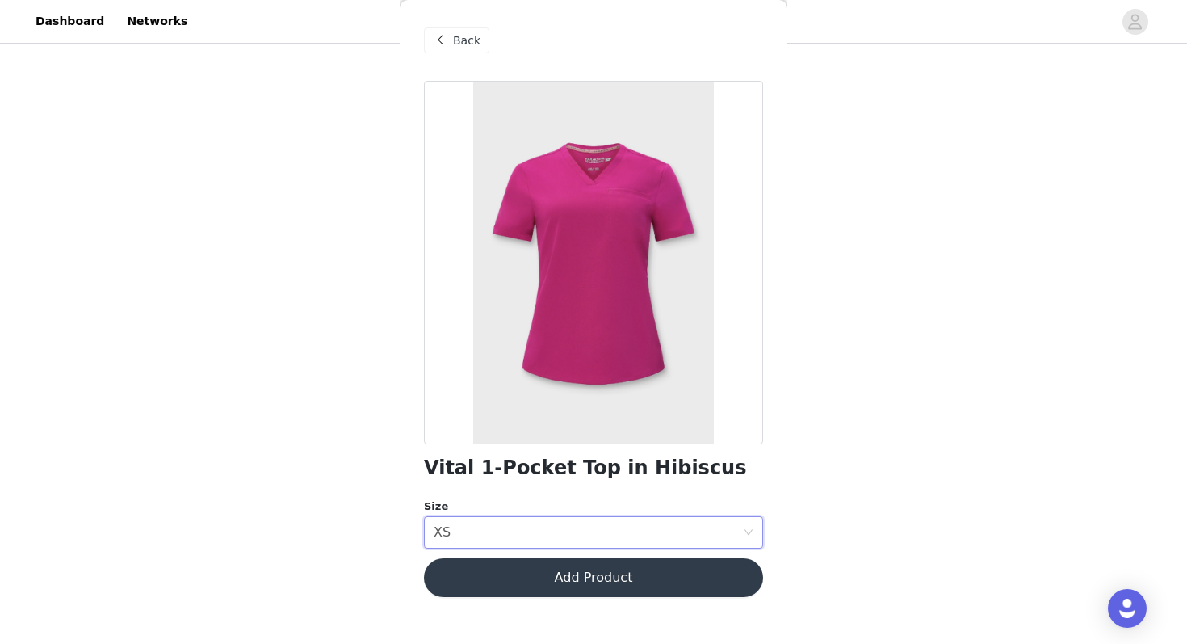
scroll to position [237, 0]
click at [575, 573] on button "Add Product" at bounding box center [593, 577] width 339 height 39
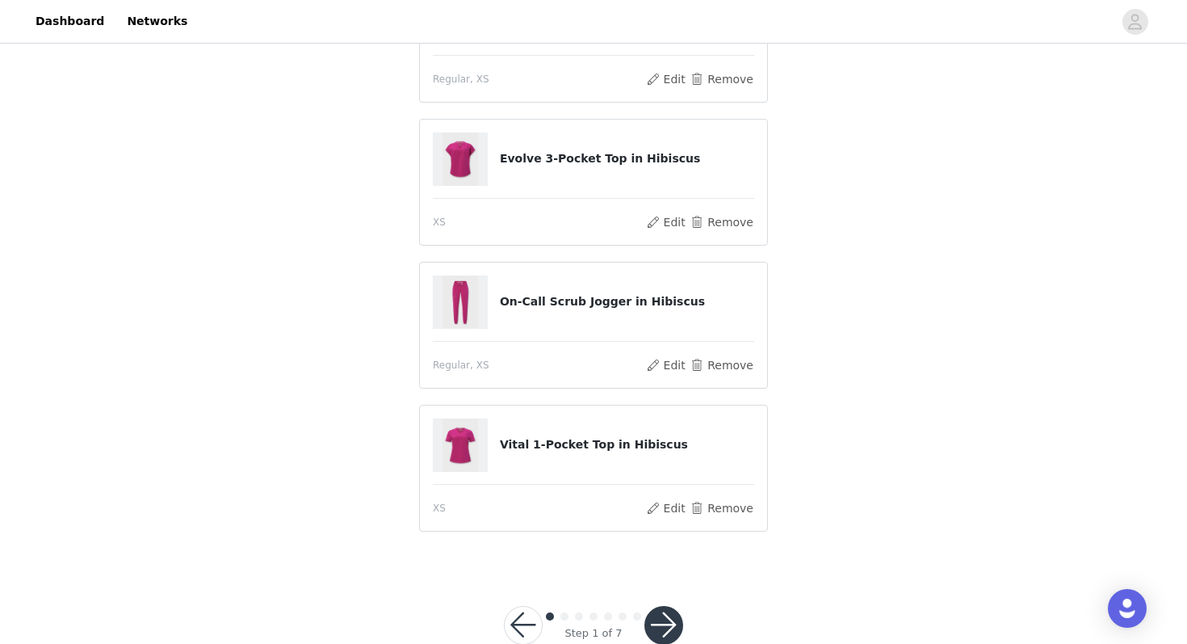
click at [654, 620] on button "button" at bounding box center [664, 625] width 39 height 39
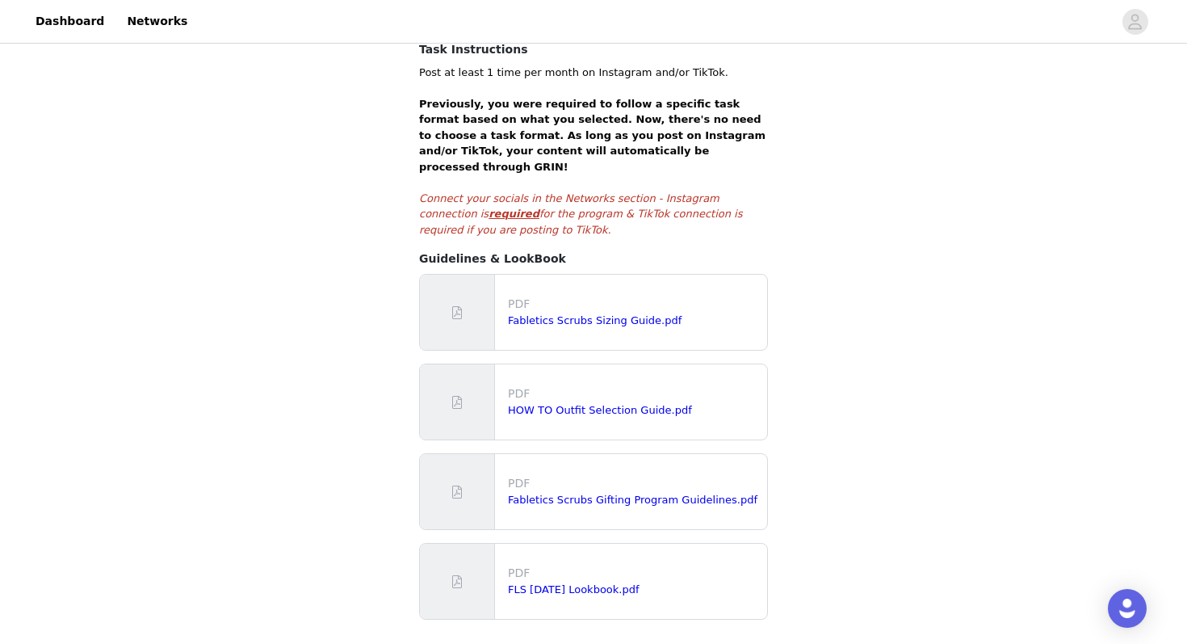
scroll to position [338, 0]
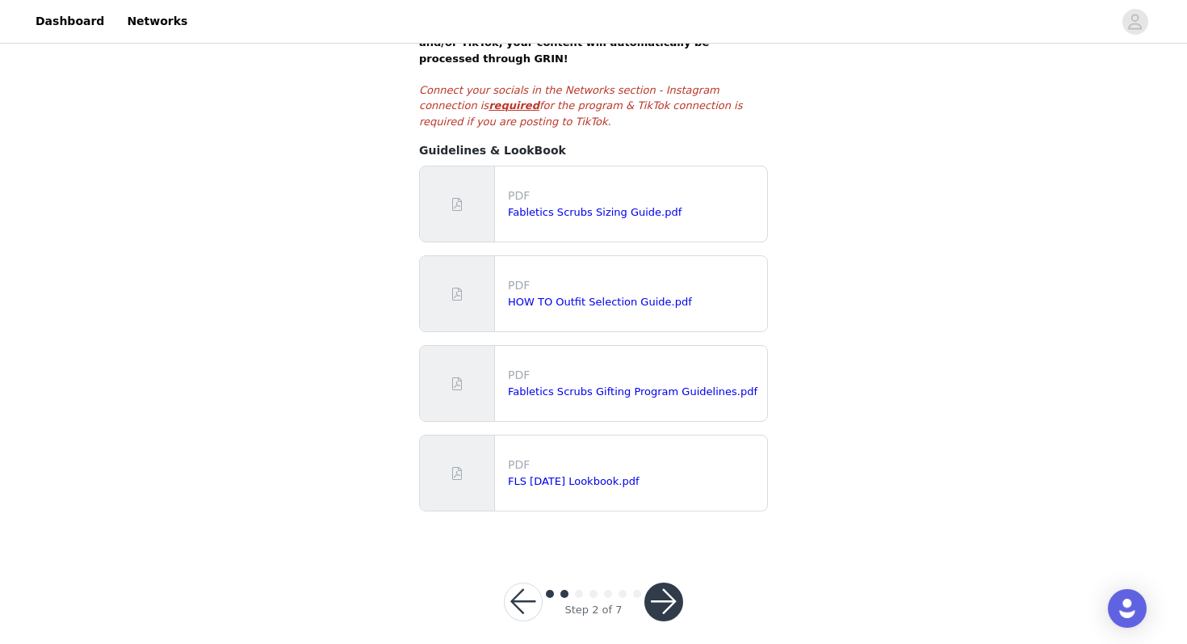
click at [670, 583] on button "button" at bounding box center [664, 601] width 39 height 39
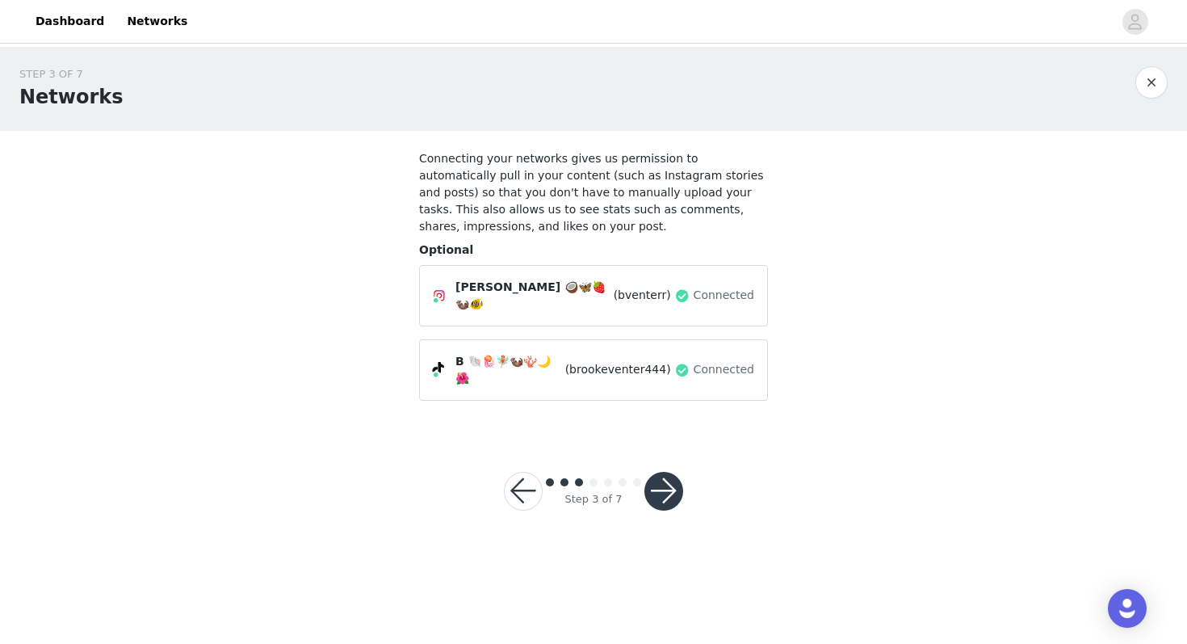
click at [666, 473] on button "button" at bounding box center [664, 491] width 39 height 39
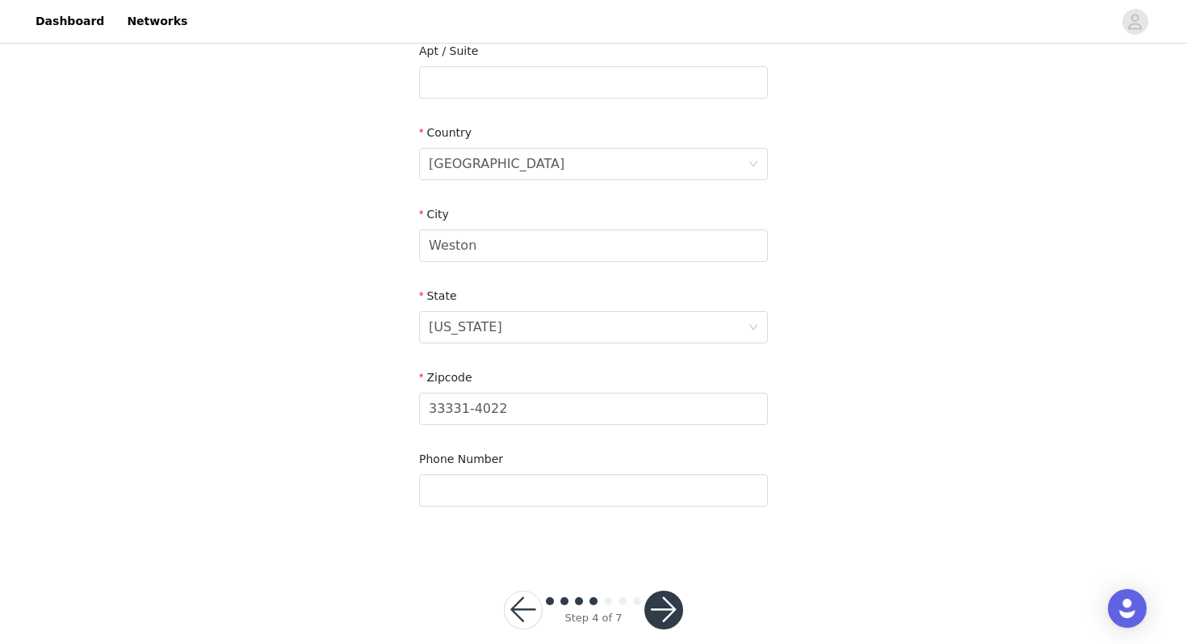
scroll to position [491, 0]
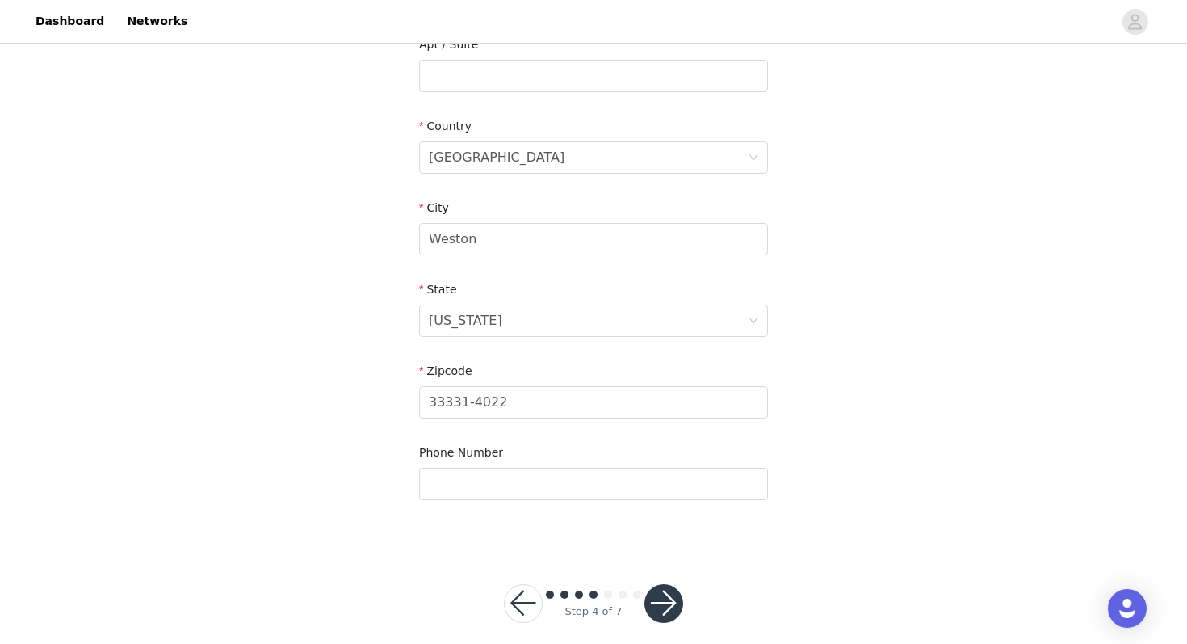
click at [672, 590] on button "button" at bounding box center [664, 603] width 39 height 39
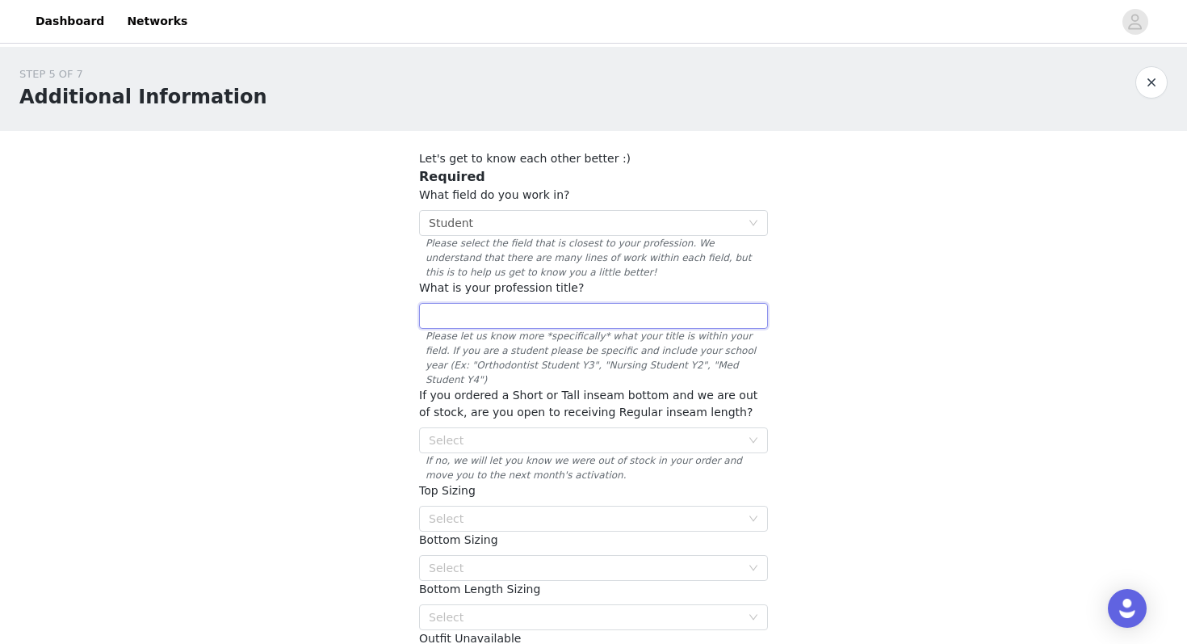
click at [457, 316] on input "text" at bounding box center [593, 316] width 349 height 26
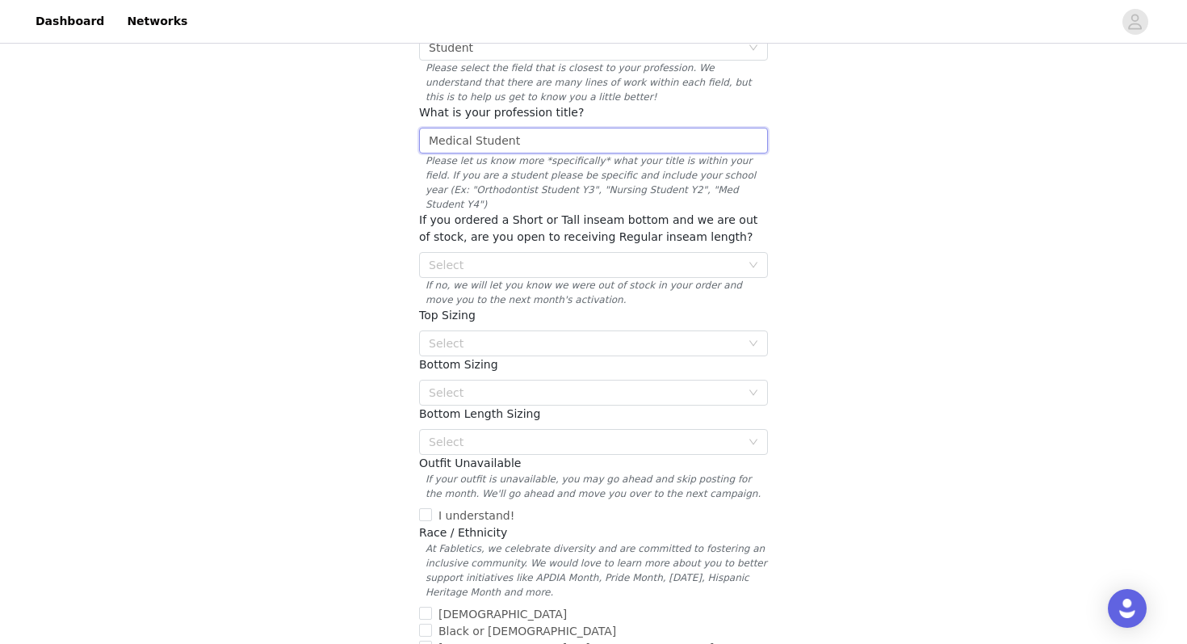
scroll to position [199, 0]
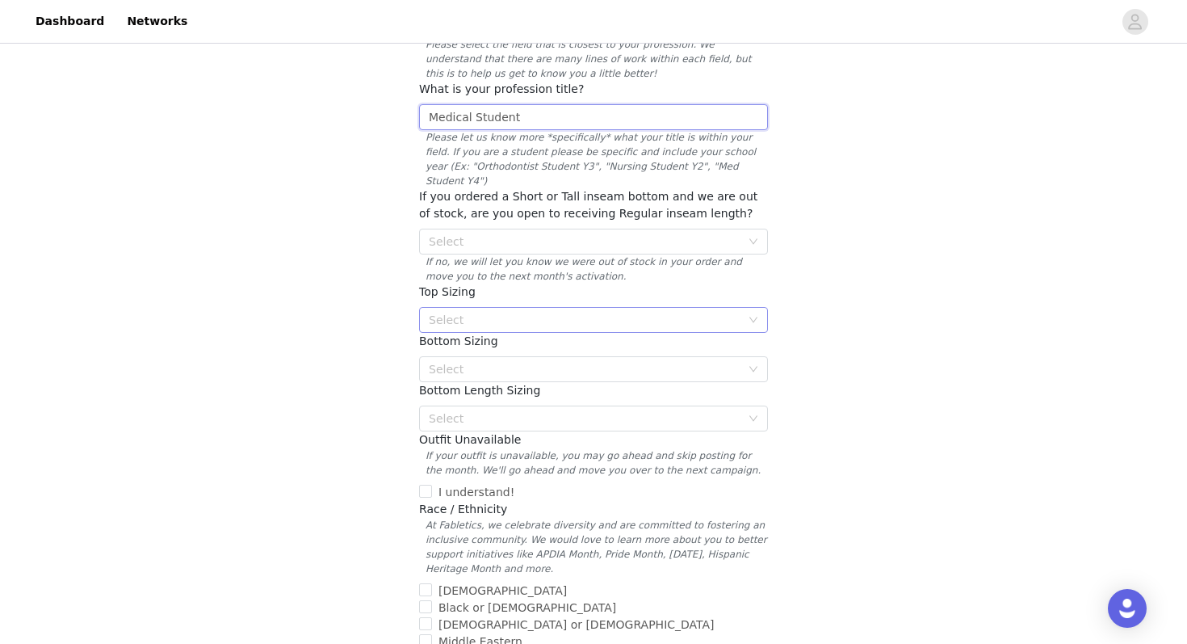
click at [450, 312] on div "Select" at bounding box center [585, 320] width 312 height 16
type input "Medical Student"
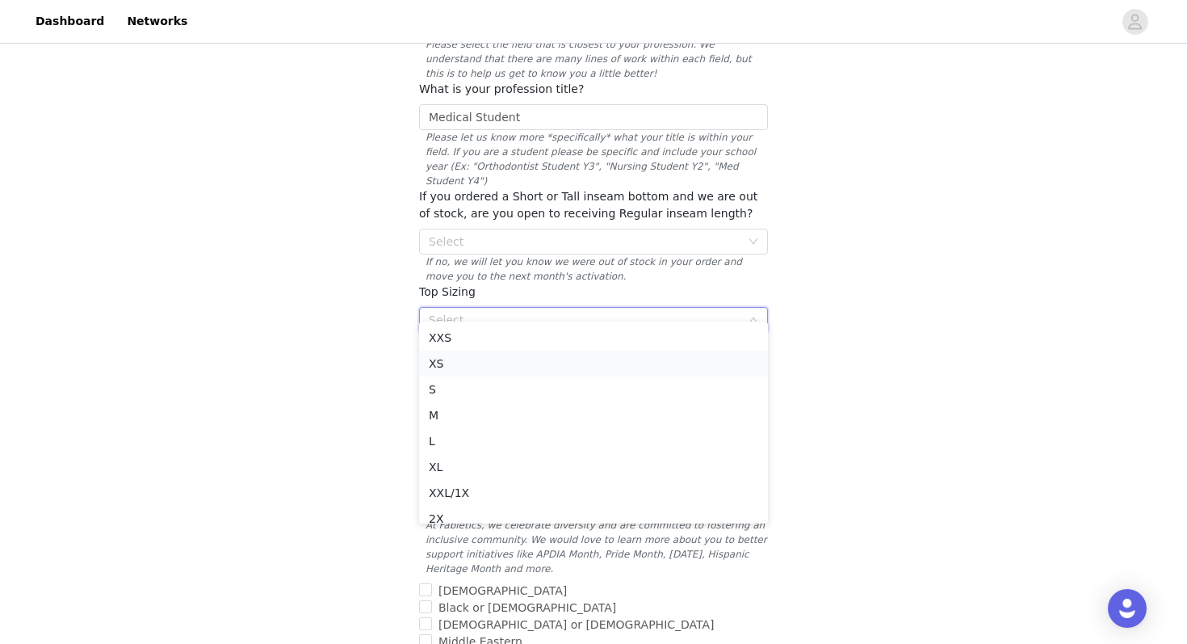
click at [446, 367] on li "XS" at bounding box center [593, 364] width 349 height 26
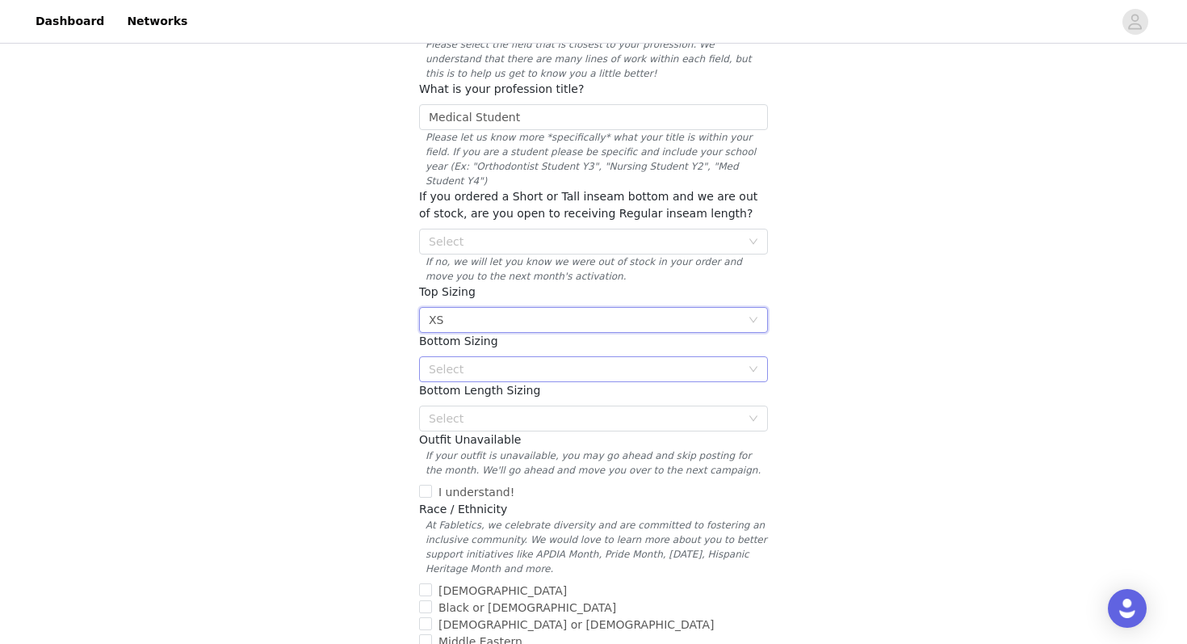
click at [439, 361] on div "Select" at bounding box center [585, 369] width 312 height 16
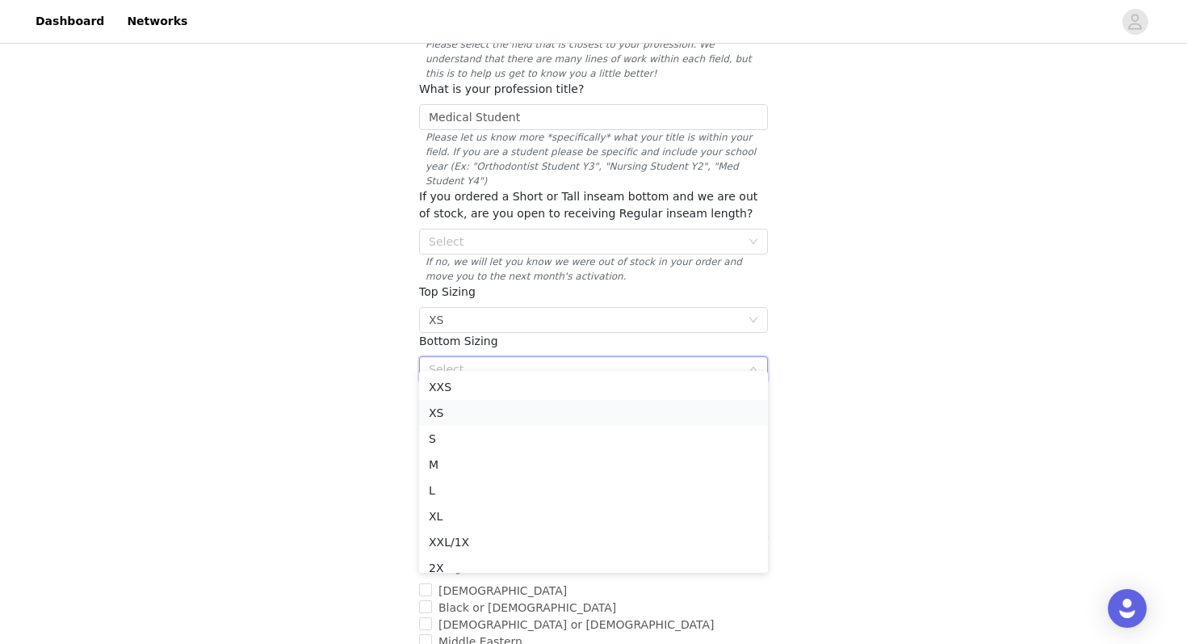
click at [430, 405] on li "XS" at bounding box center [593, 413] width 349 height 26
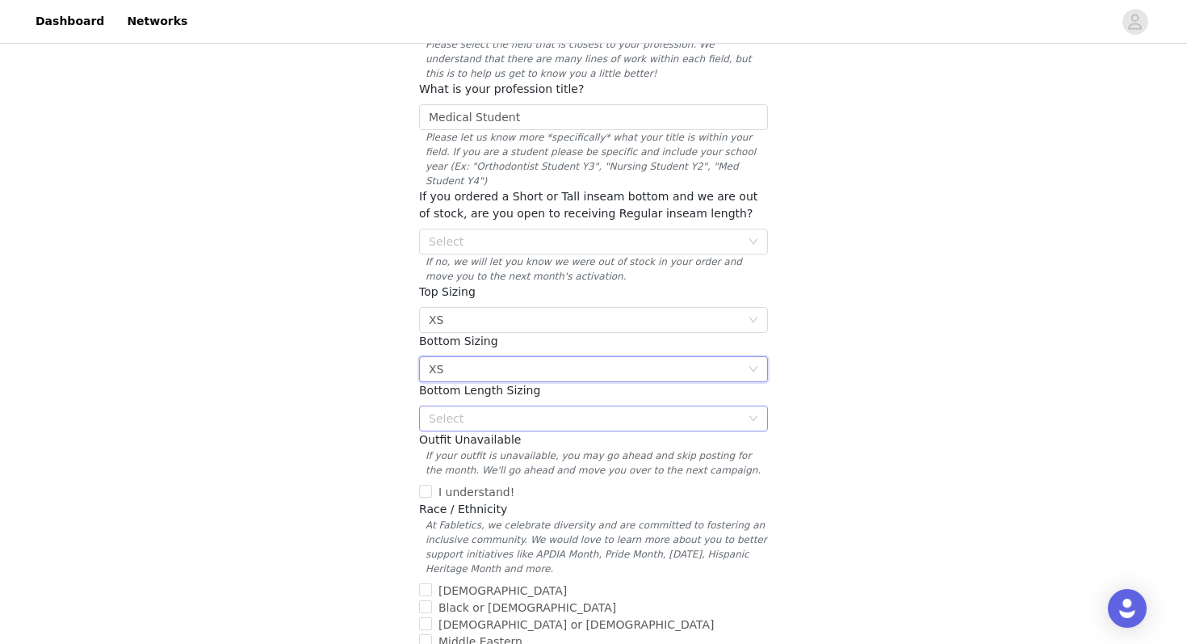
click at [468, 410] on div "Select" at bounding box center [585, 418] width 312 height 16
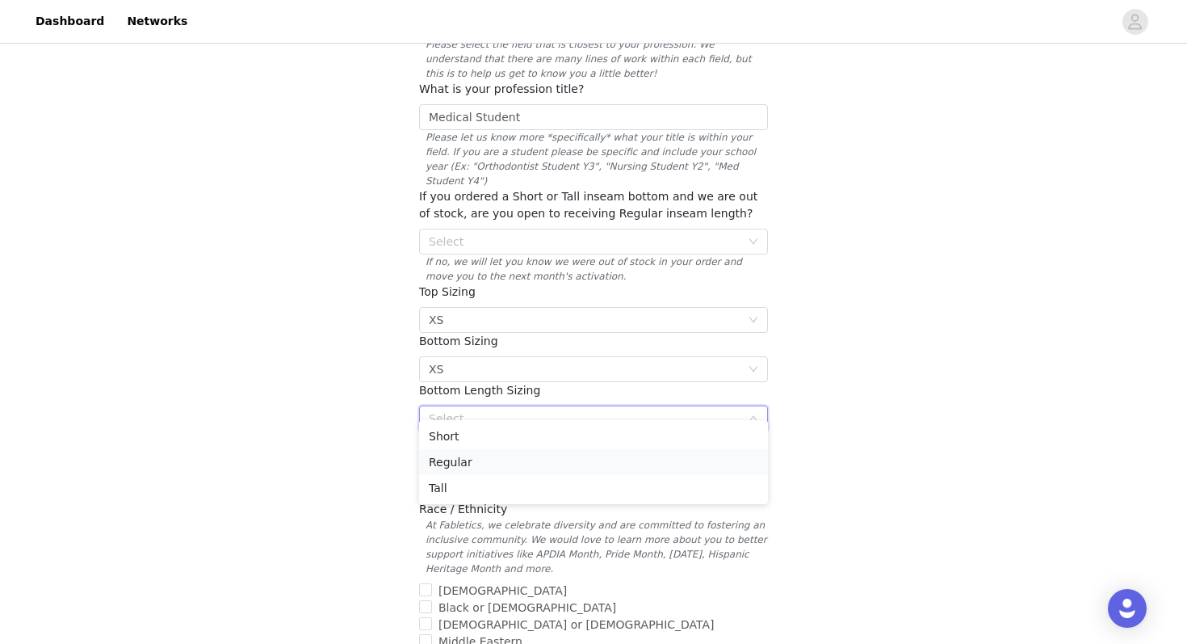
click at [441, 470] on li "Regular" at bounding box center [593, 462] width 349 height 26
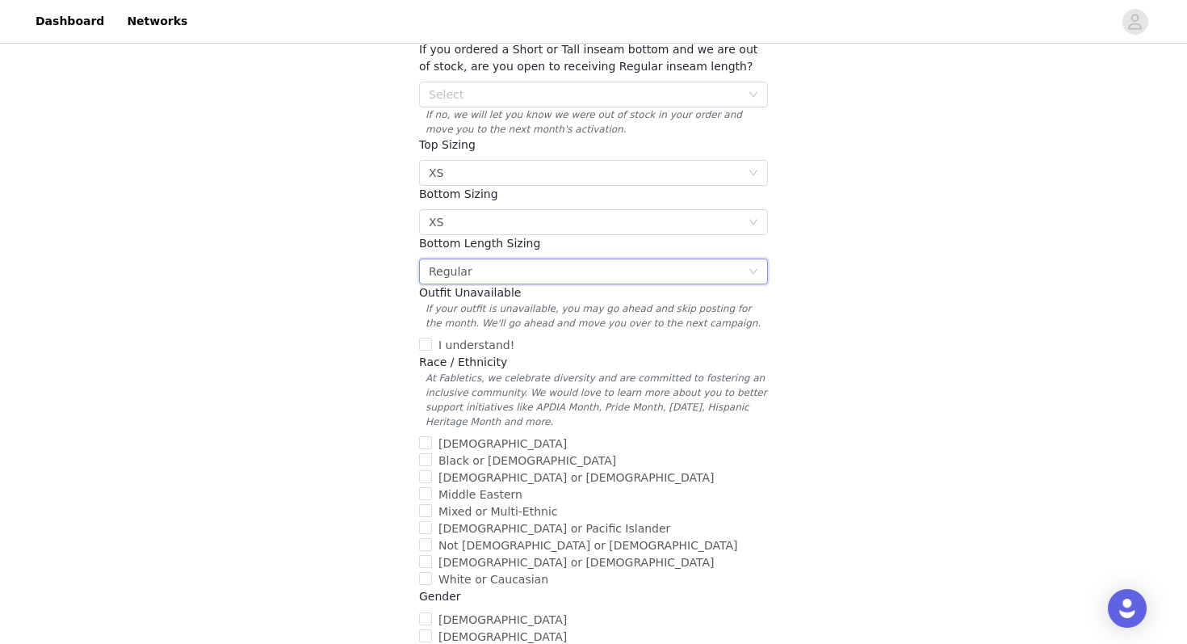
scroll to position [364, 0]
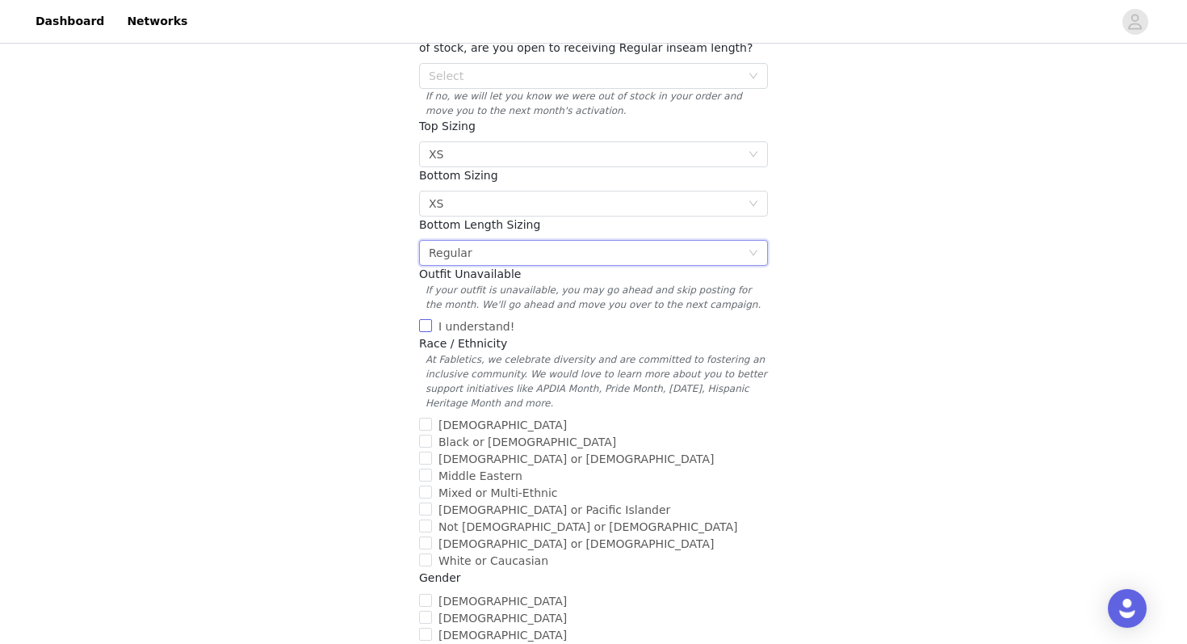
click at [429, 319] on input "I understand!" at bounding box center [425, 325] width 13 height 13
checkbox input "true"
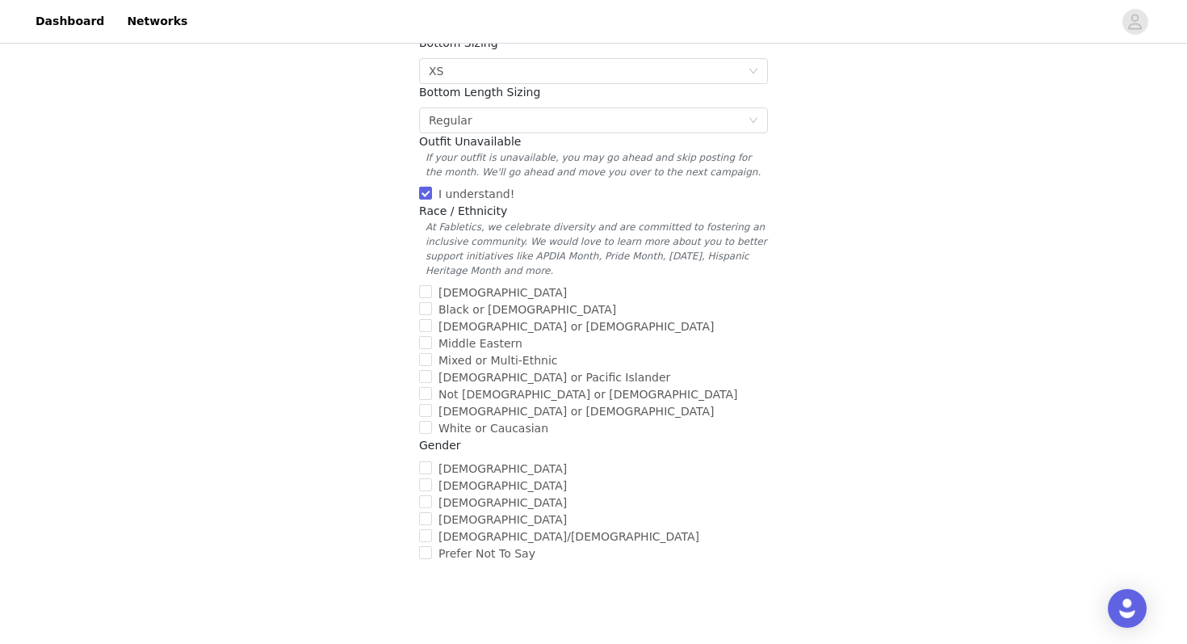
scroll to position [501, 0]
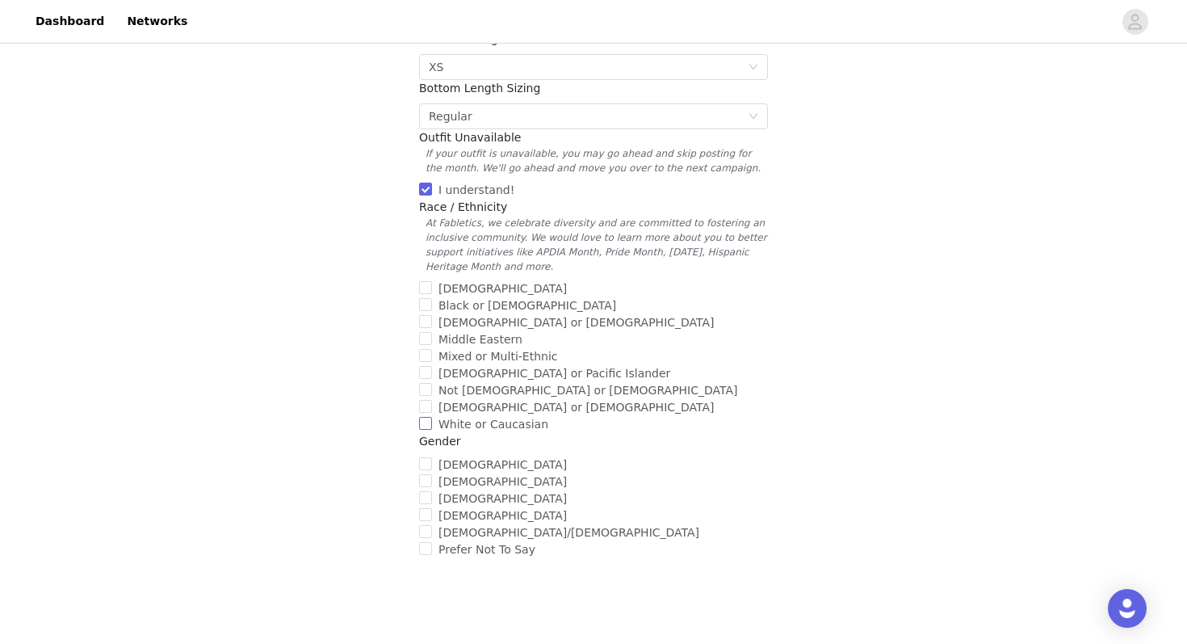
click at [428, 417] on input "White or Caucasian" at bounding box center [425, 423] width 13 height 13
checkbox input "true"
click at [428, 457] on input "[DEMOGRAPHIC_DATA]" at bounding box center [425, 463] width 13 height 13
checkbox input "true"
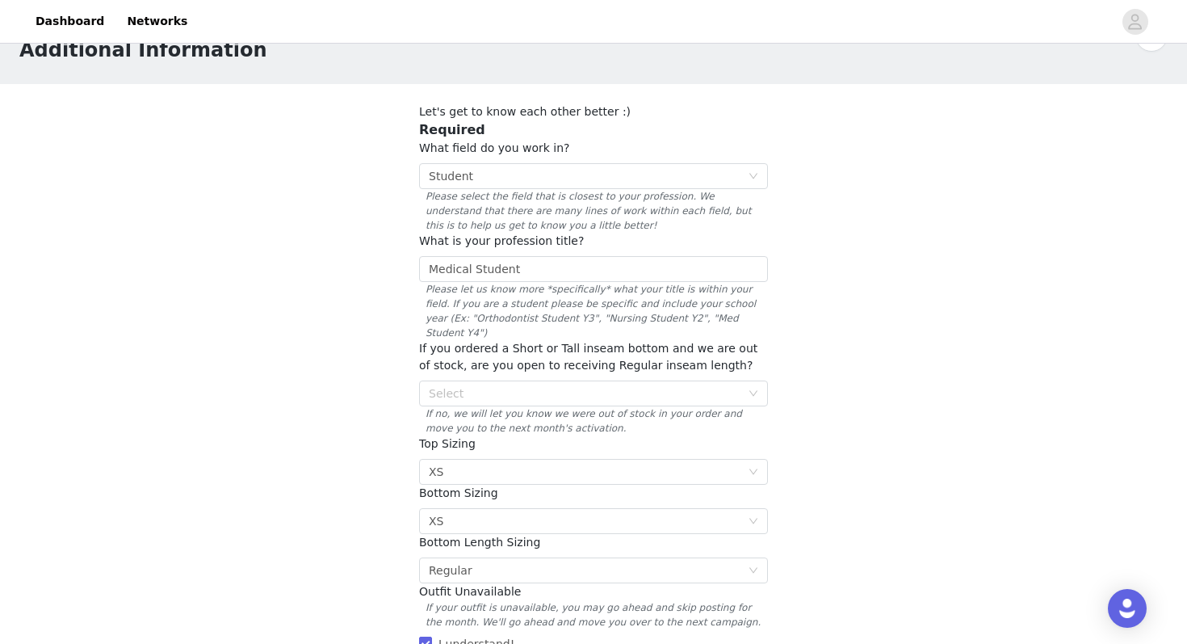
scroll to position [27, 0]
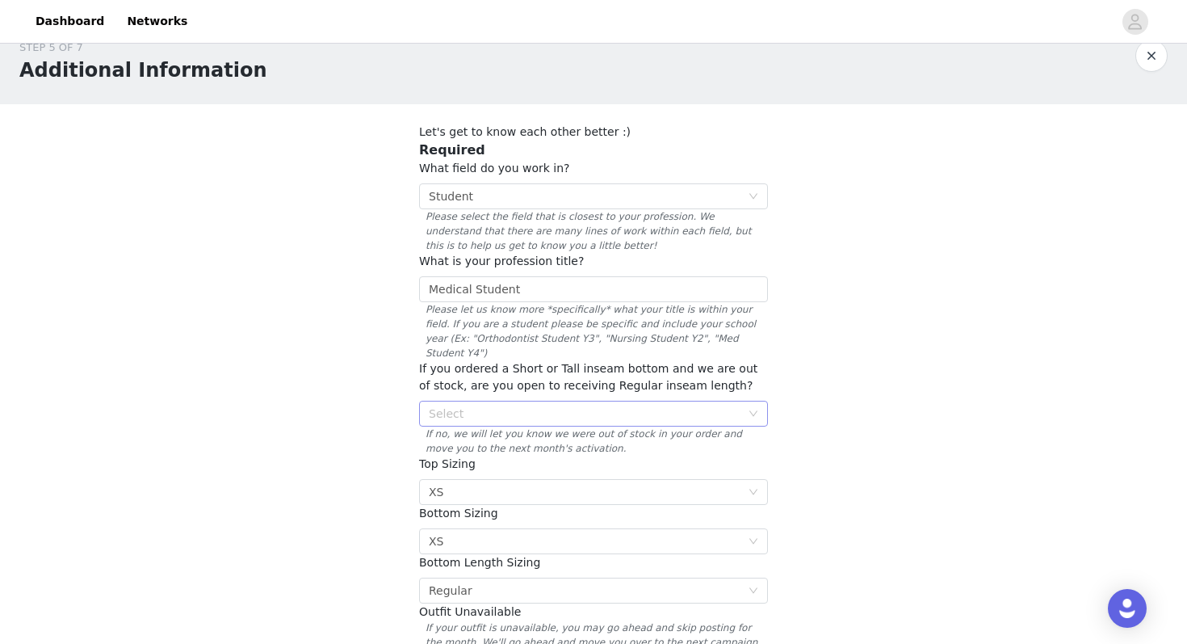
click at [540, 408] on div "Select" at bounding box center [588, 413] width 319 height 24
click at [493, 431] on li "Yes" at bounding box center [593, 431] width 349 height 26
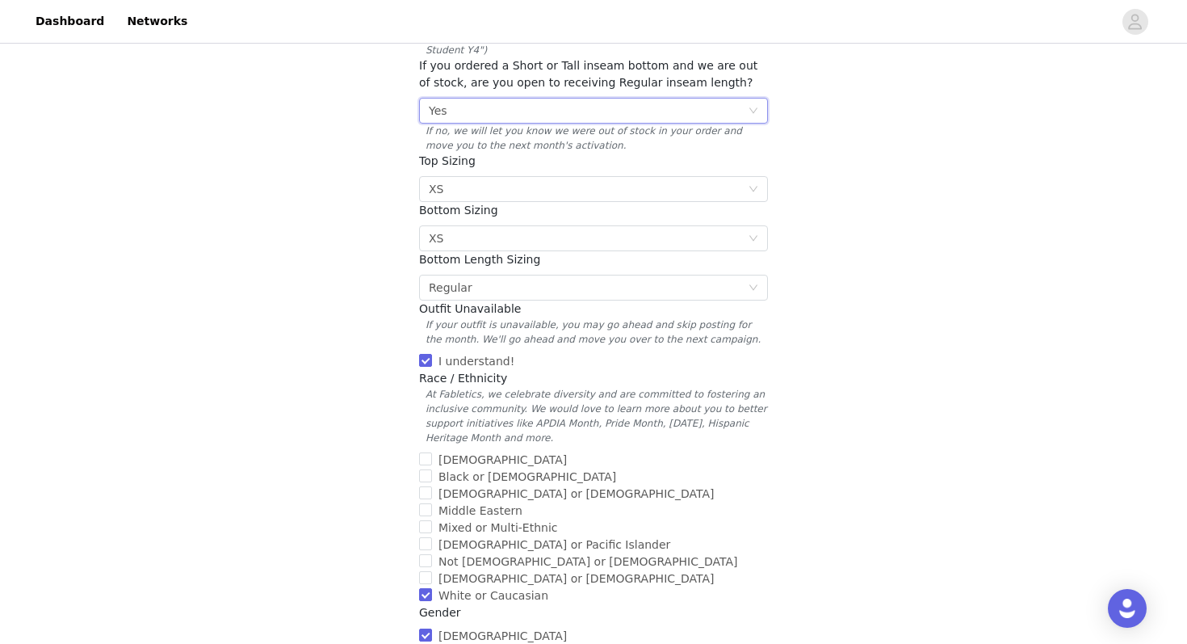
scroll to position [567, 0]
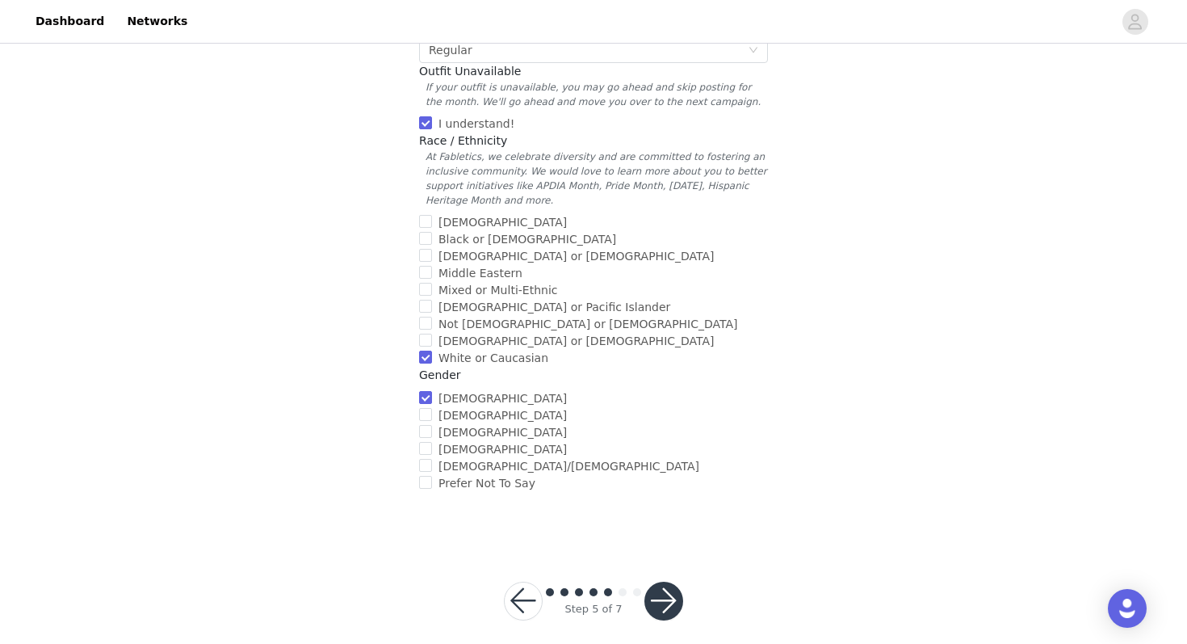
click at [670, 587] on button "button" at bounding box center [664, 601] width 39 height 39
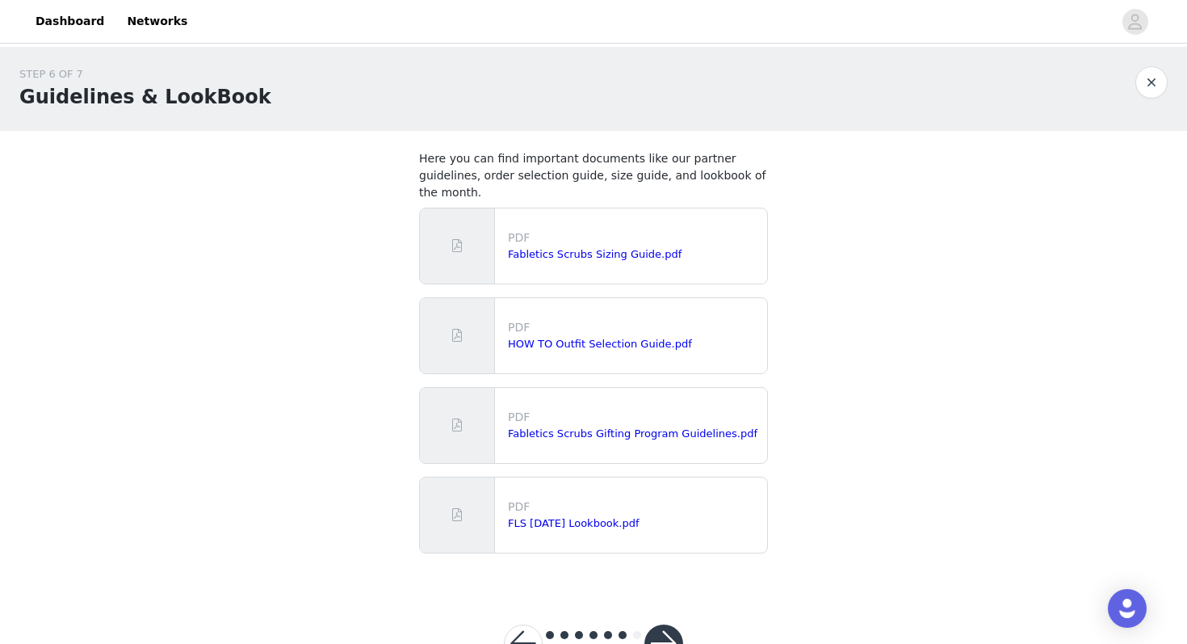
click at [666, 624] on button "button" at bounding box center [664, 643] width 39 height 39
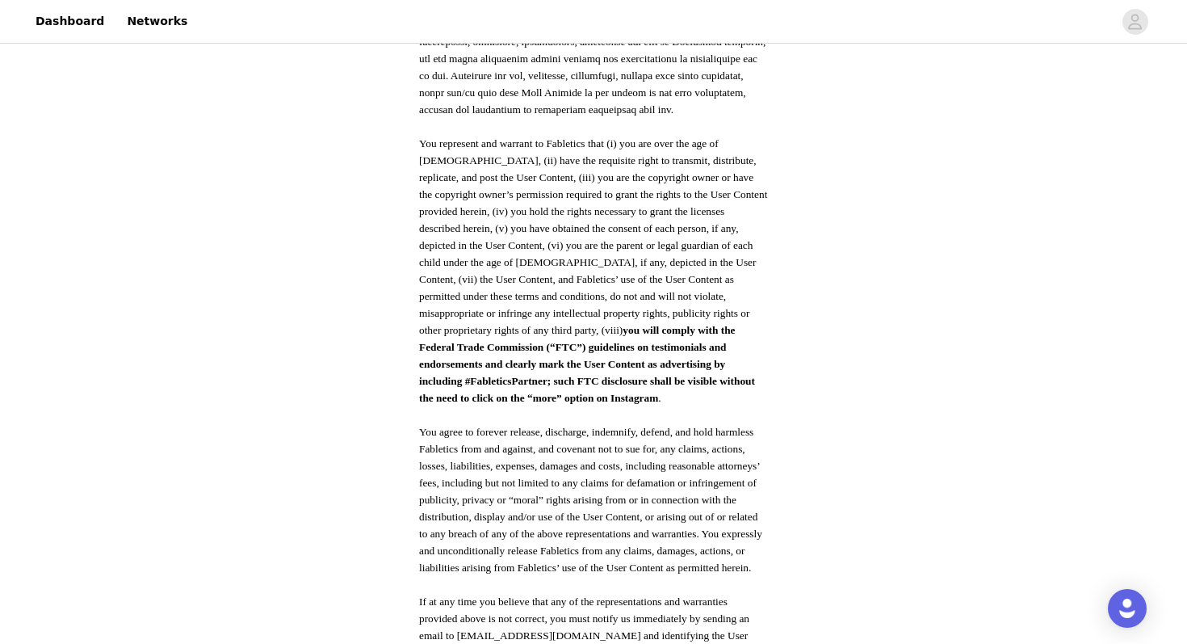
scroll to position [815, 0]
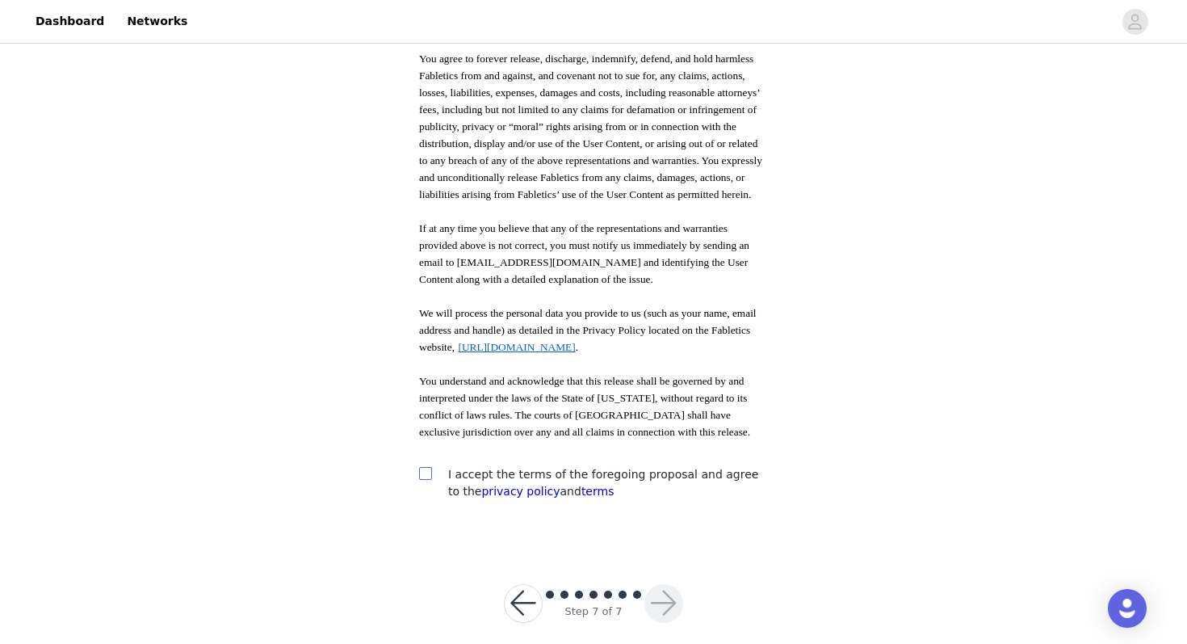
click at [424, 467] on input "checkbox" at bounding box center [424, 472] width 11 height 11
checkbox input "true"
click at [660, 584] on button "button" at bounding box center [664, 603] width 39 height 39
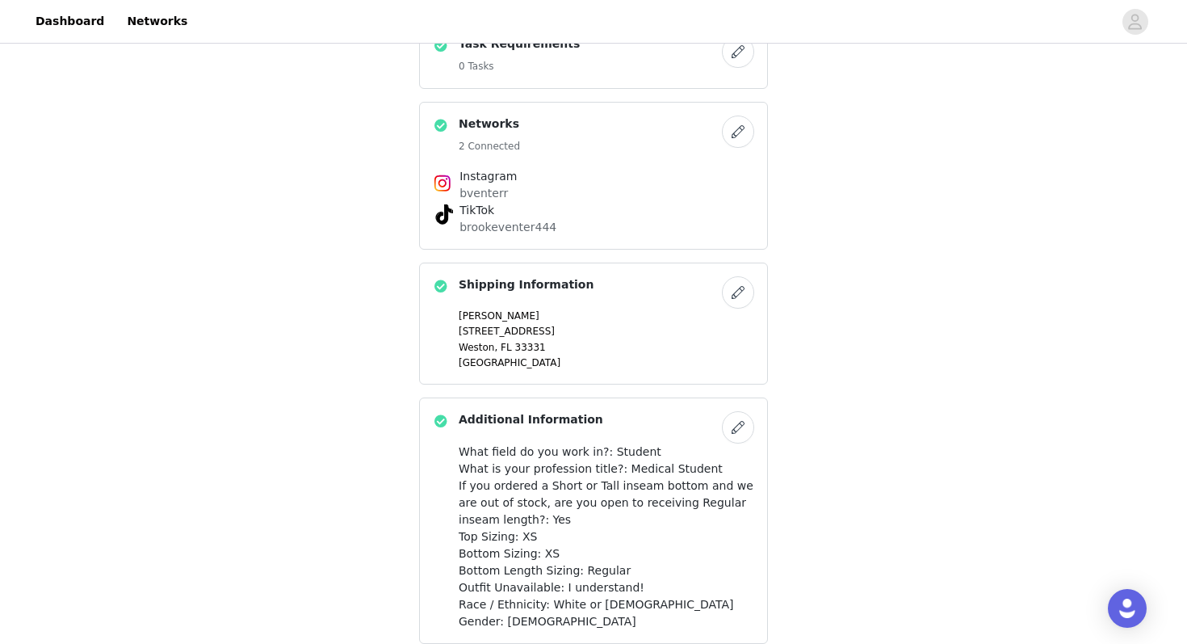
scroll to position [702, 0]
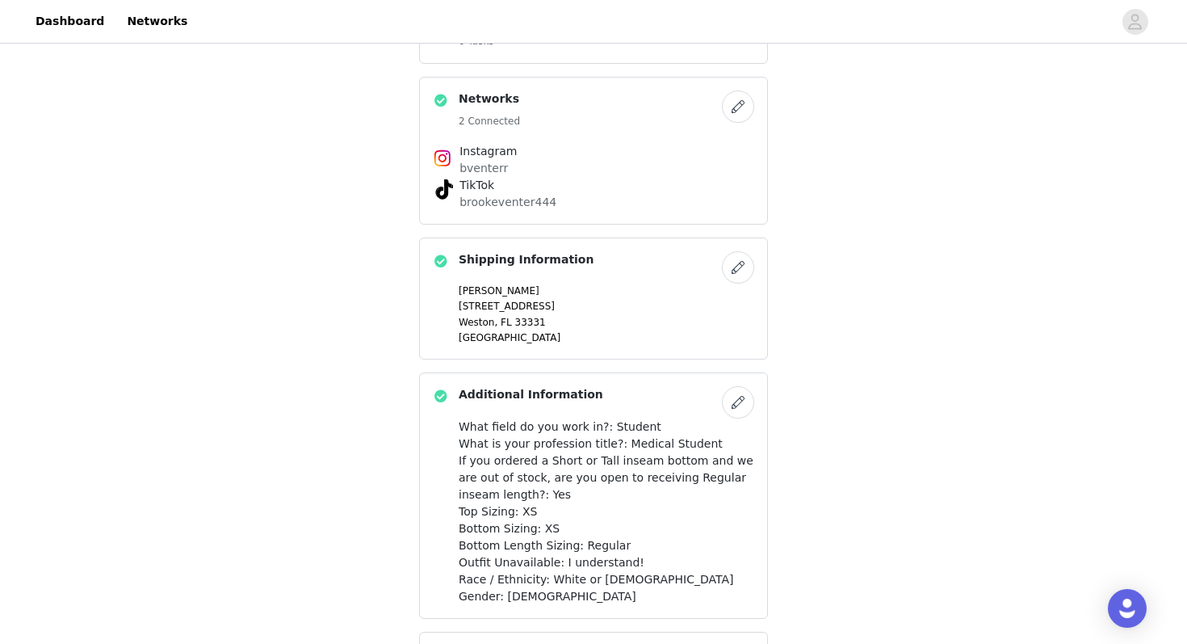
click at [735, 267] on button "button" at bounding box center [738, 267] width 32 height 32
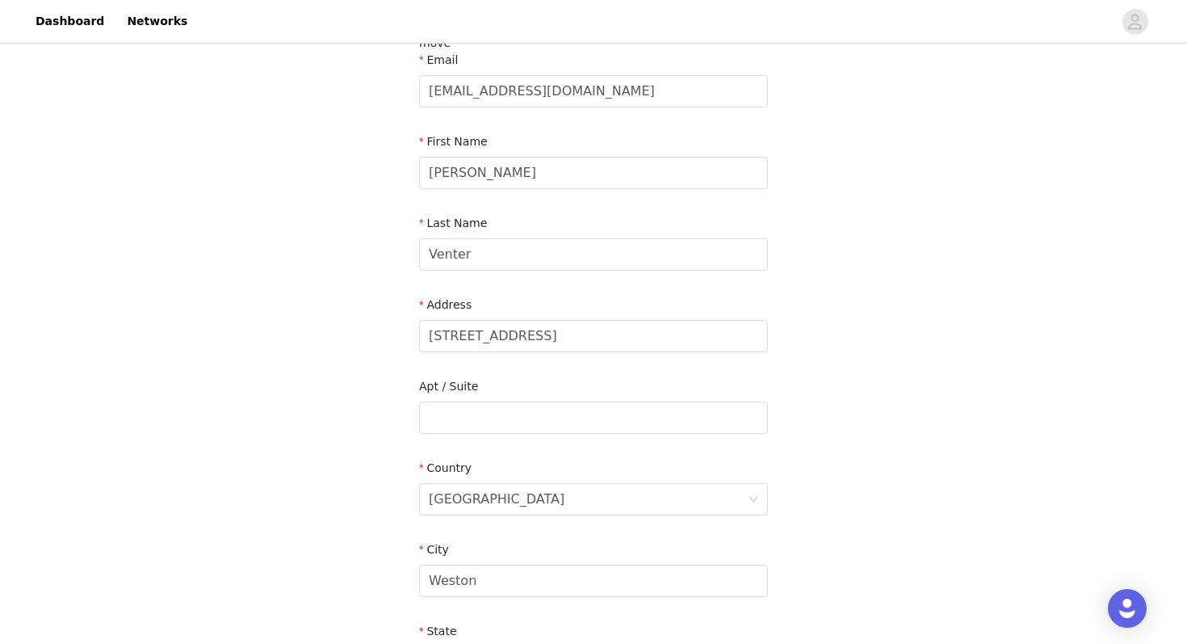
scroll to position [167, 0]
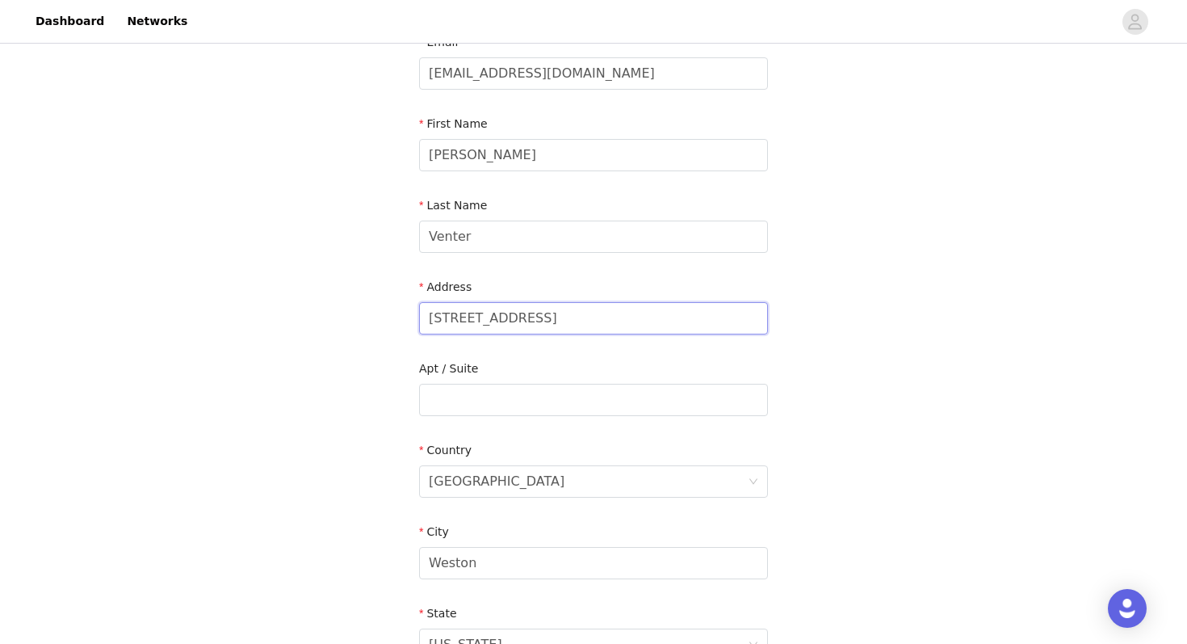
drag, startPoint x: 557, startPoint y: 304, endPoint x: 414, endPoint y: 298, distance: 143.1
click at [414, 298] on section "We ask that you input your address for each campaign to ensure we have the most…" at bounding box center [594, 416] width 388 height 905
type input "[STREET_ADDRESS]"
click at [471, 384] on input "text" at bounding box center [593, 400] width 349 height 32
type input "Apt 318"
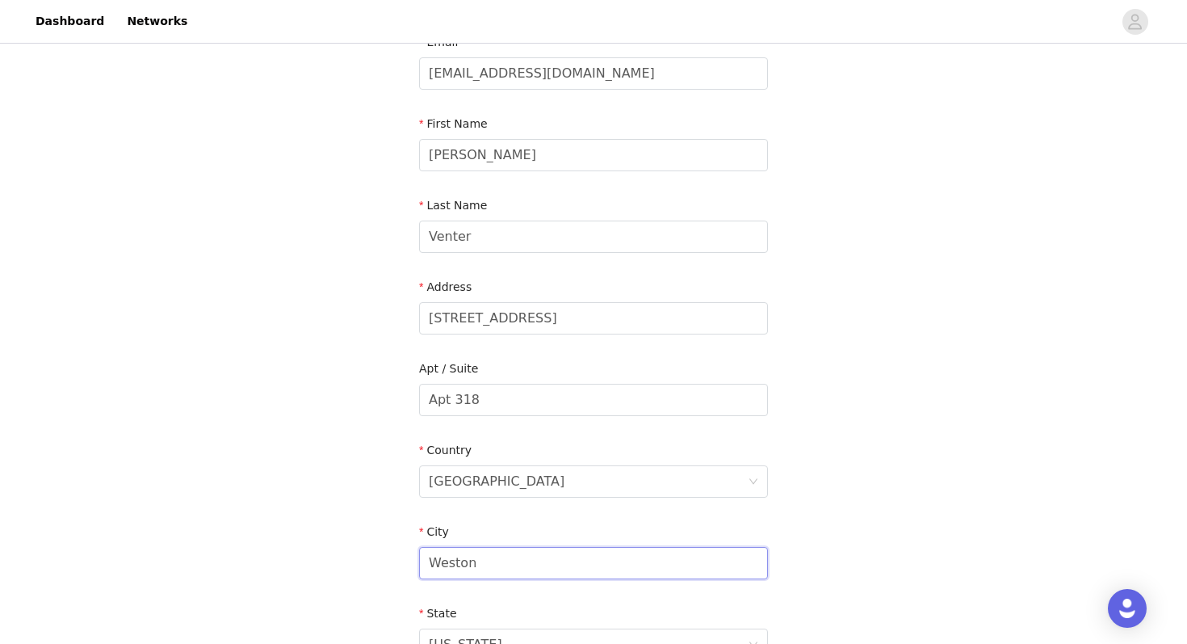
drag, startPoint x: 490, startPoint y: 548, endPoint x: 276, endPoint y: 540, distance: 213.4
click at [276, 540] on div "STEP 4 OF 7 Shipping Information We ask that you input your address for each ca…" at bounding box center [593, 375] width 1187 height 990
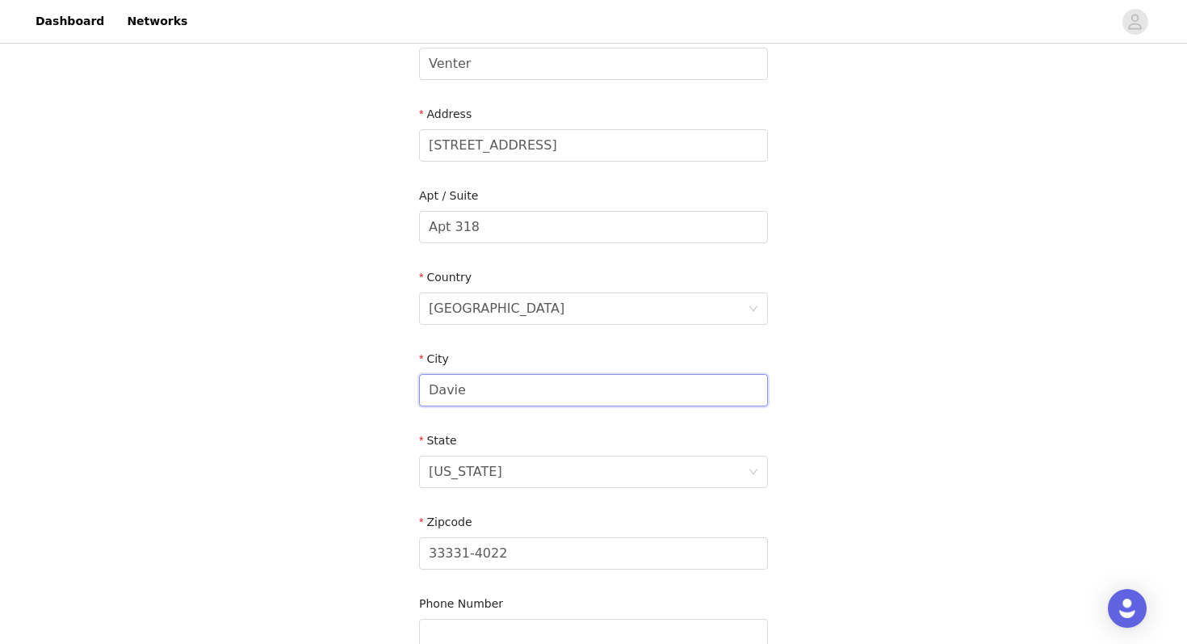
scroll to position [378, 0]
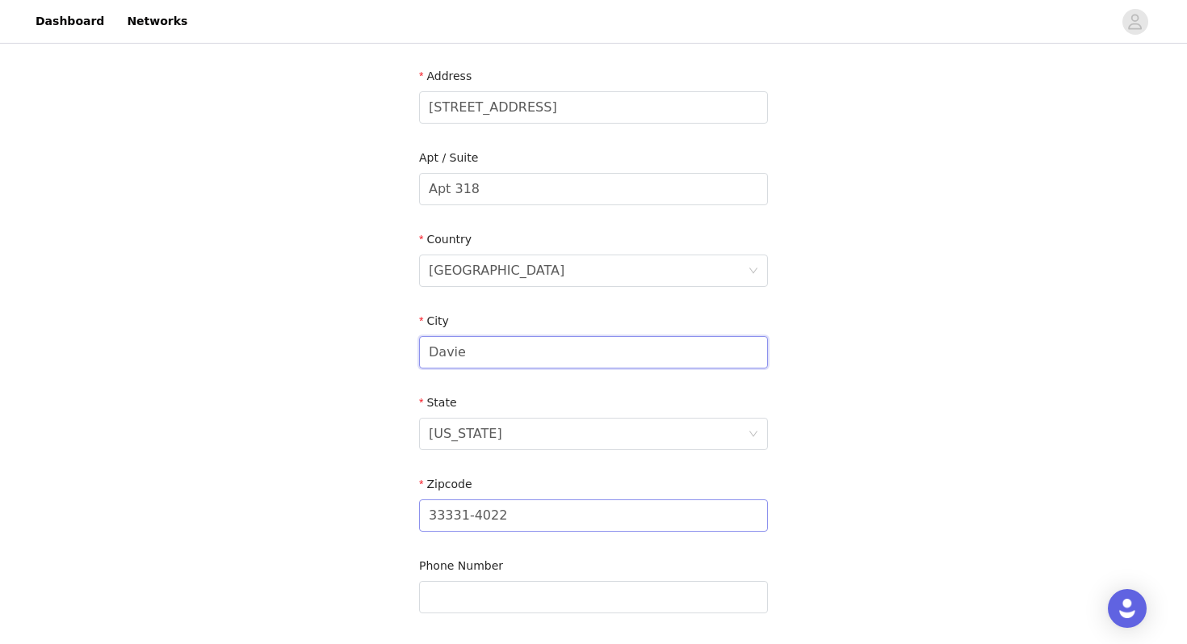
type input "Davie"
drag, startPoint x: 520, startPoint y: 505, endPoint x: 347, endPoint y: 504, distance: 173.7
click at [347, 504] on div "STEP 4 OF 7 Shipping Information We ask that you input your address for each ca…" at bounding box center [593, 164] width 1187 height 990
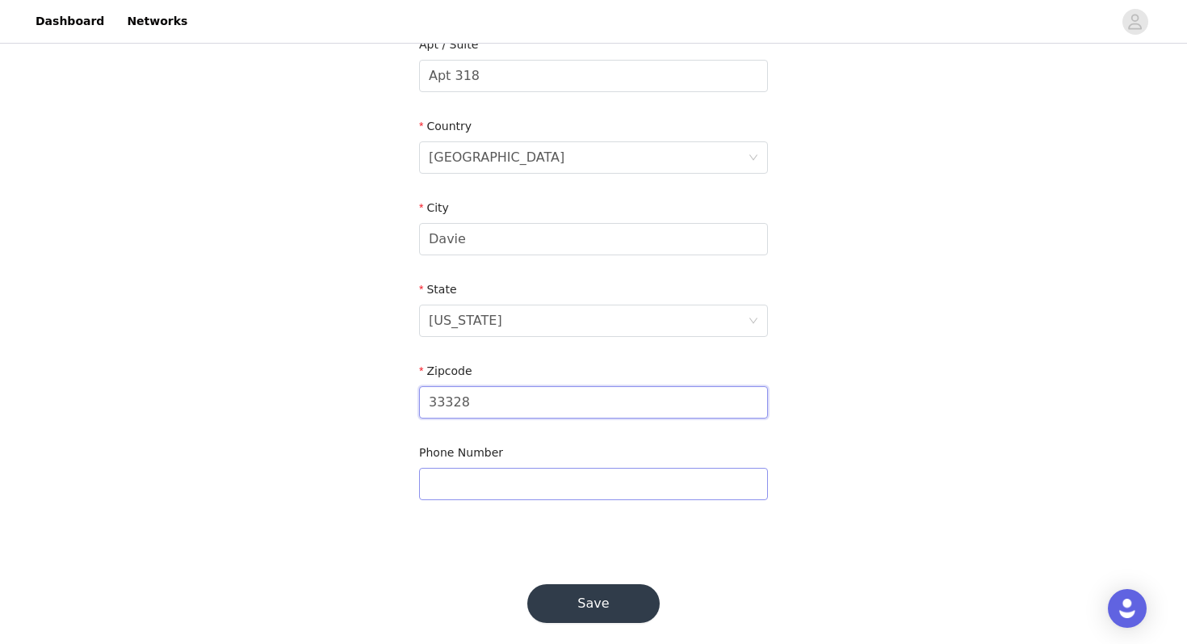
type input "33328"
click at [465, 468] on input "text" at bounding box center [593, 484] width 349 height 32
type input "9545471422"
click at [578, 585] on button "Save" at bounding box center [593, 603] width 132 height 39
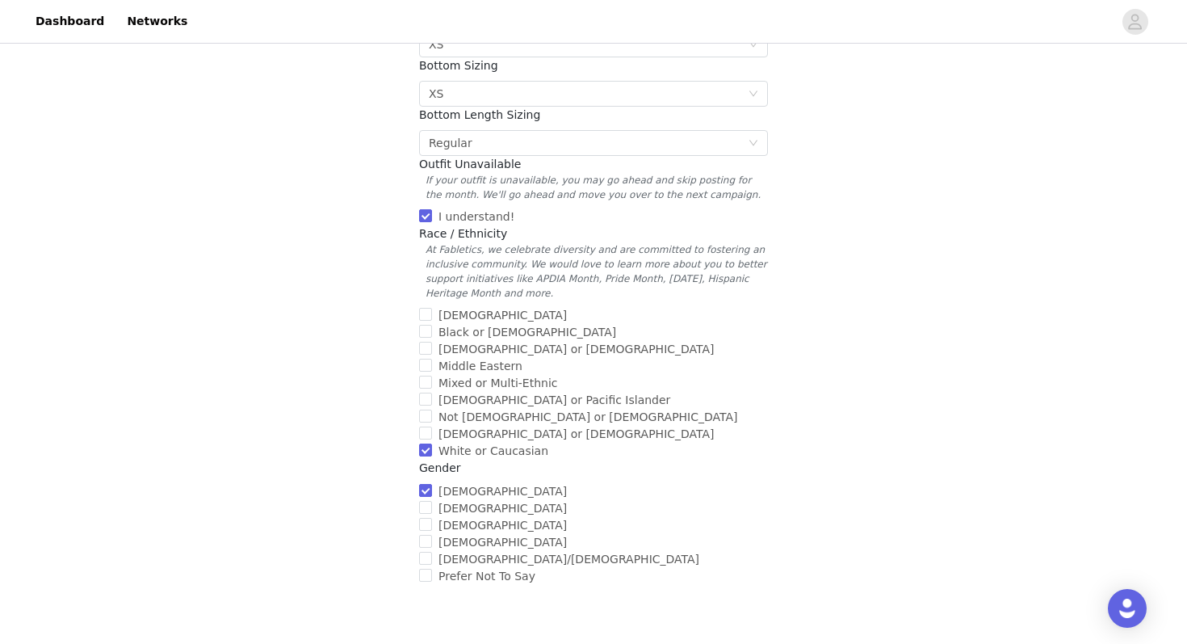
scroll to position [567, 0]
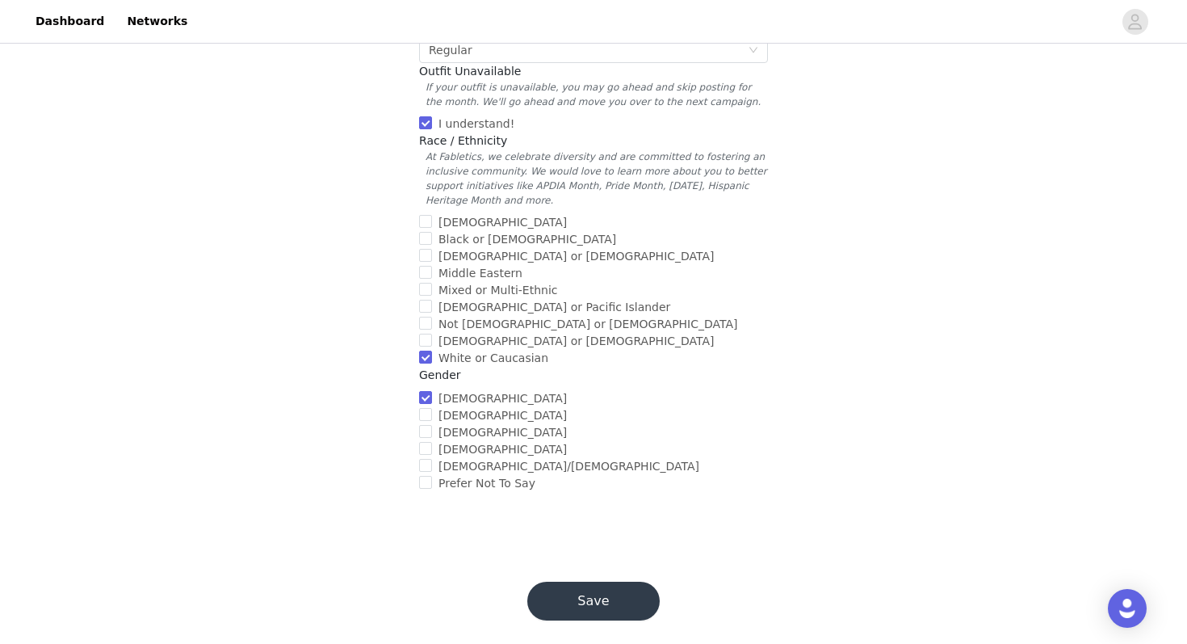
click at [599, 582] on button "Save" at bounding box center [593, 601] width 132 height 39
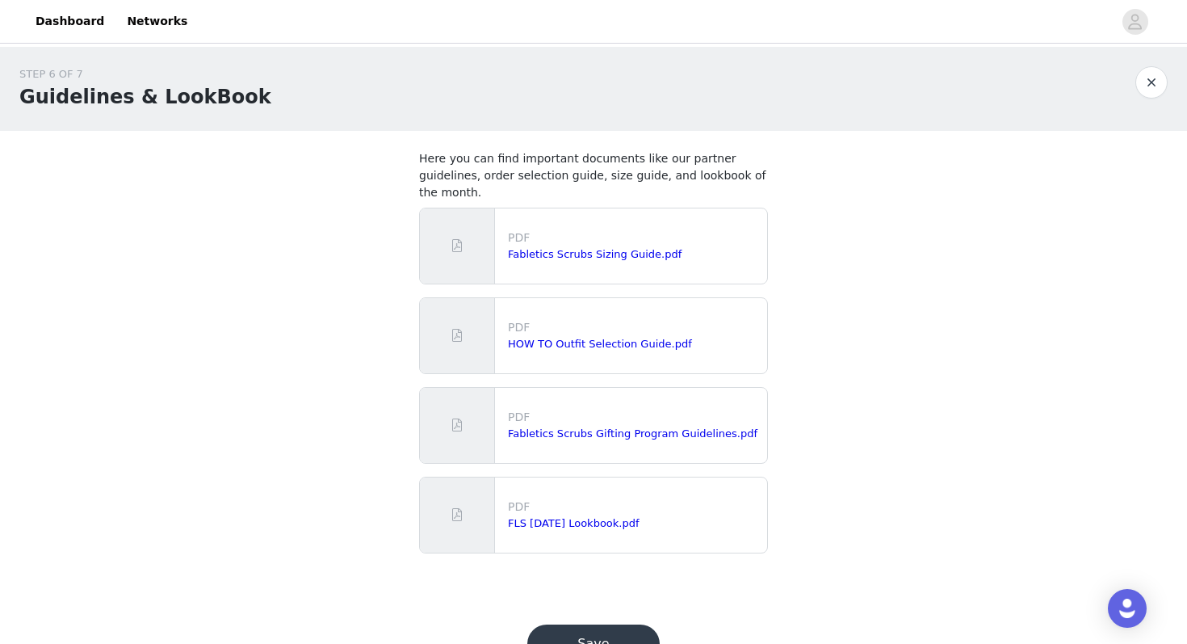
click at [585, 627] on button "Save" at bounding box center [593, 643] width 132 height 39
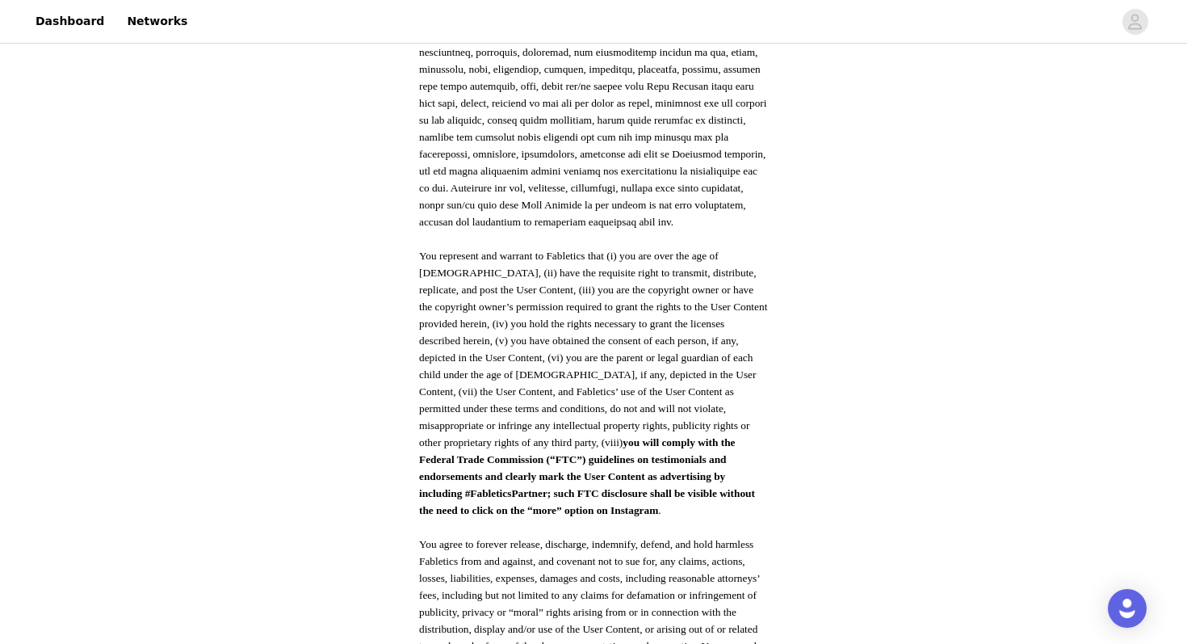
scroll to position [815, 0]
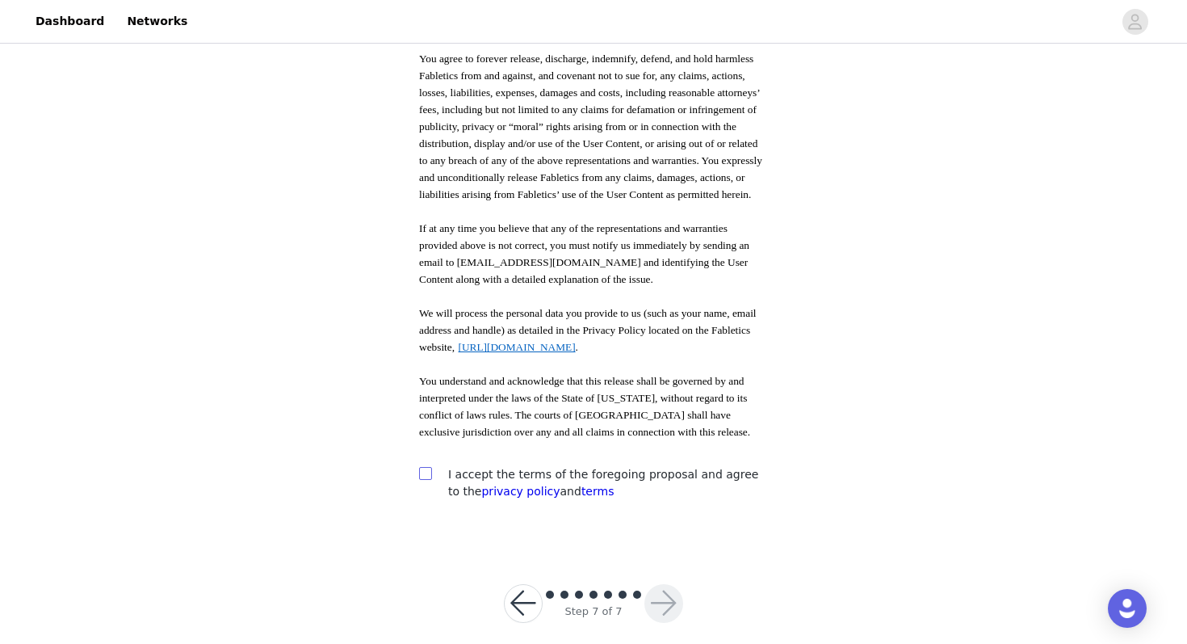
click at [426, 467] on input "checkbox" at bounding box center [424, 472] width 11 height 11
checkbox input "true"
click at [663, 589] on button "button" at bounding box center [664, 603] width 39 height 39
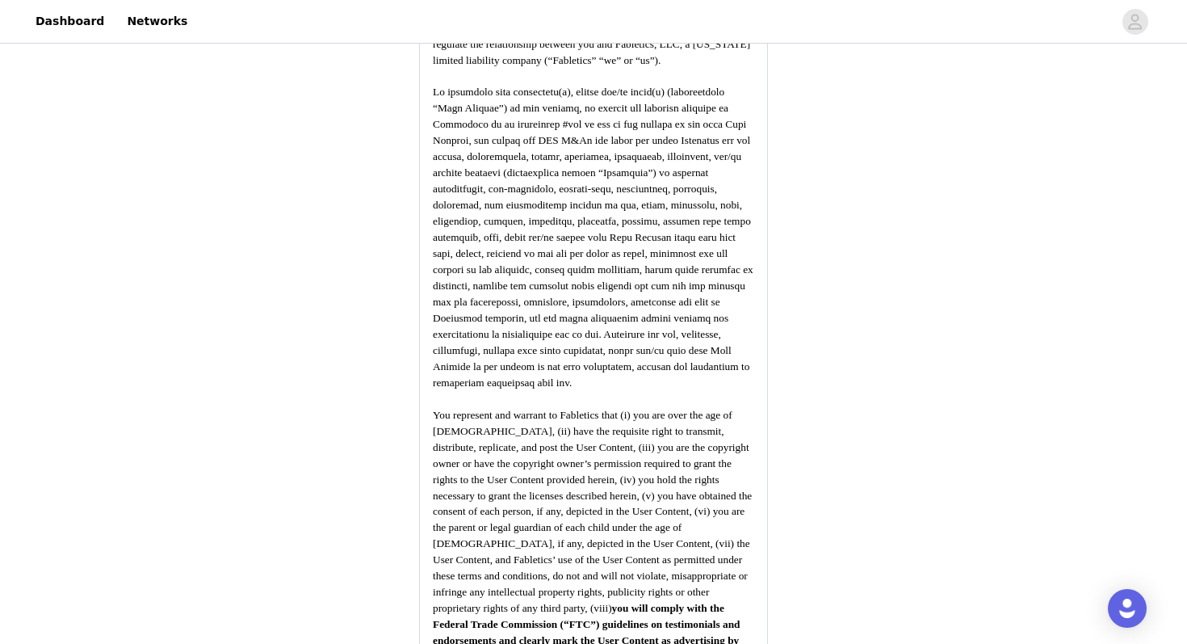
scroll to position [2090, 0]
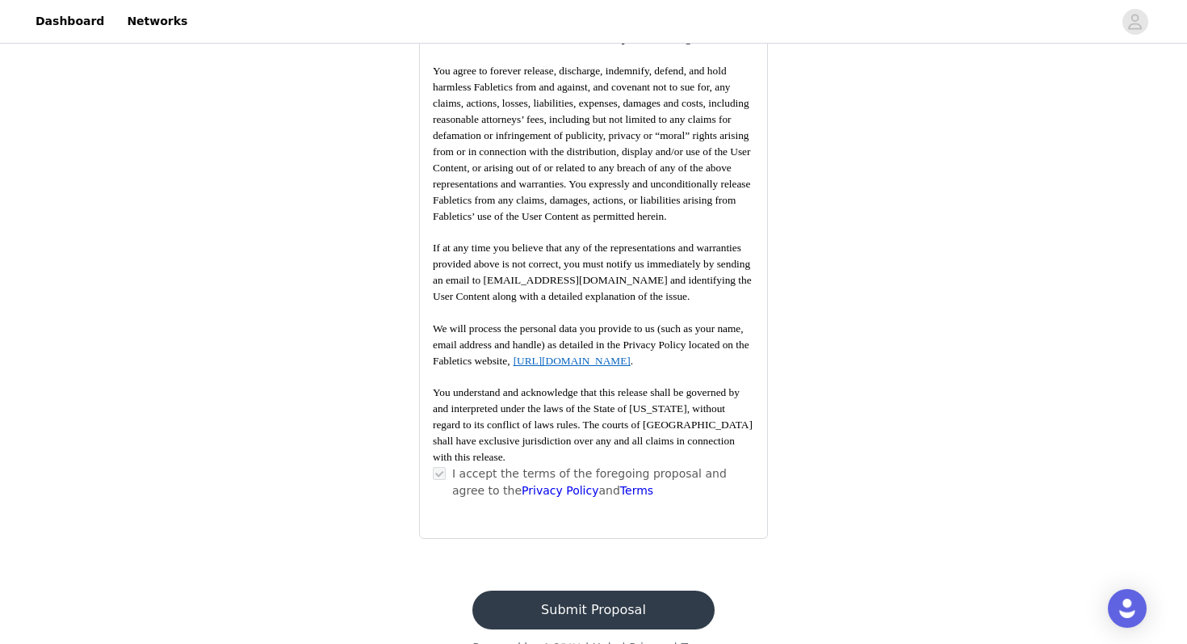
click at [590, 590] on button "Submit Proposal" at bounding box center [594, 609] width 242 height 39
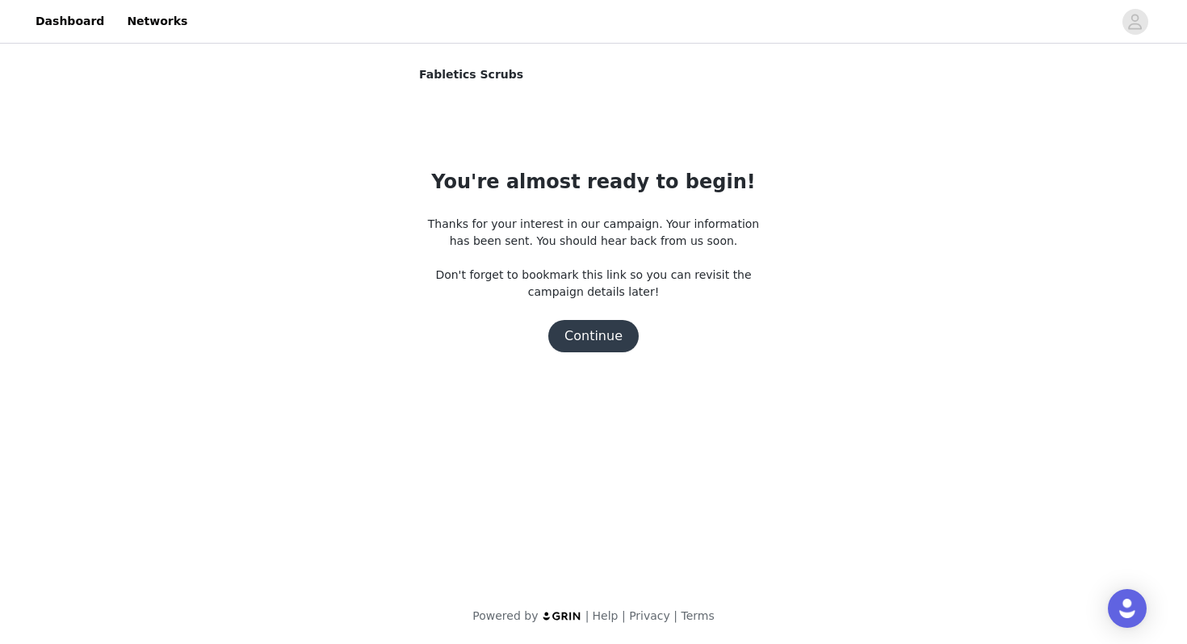
scroll to position [0, 0]
click at [599, 345] on button "Continue" at bounding box center [593, 336] width 90 height 32
